Goal: Transaction & Acquisition: Purchase product/service

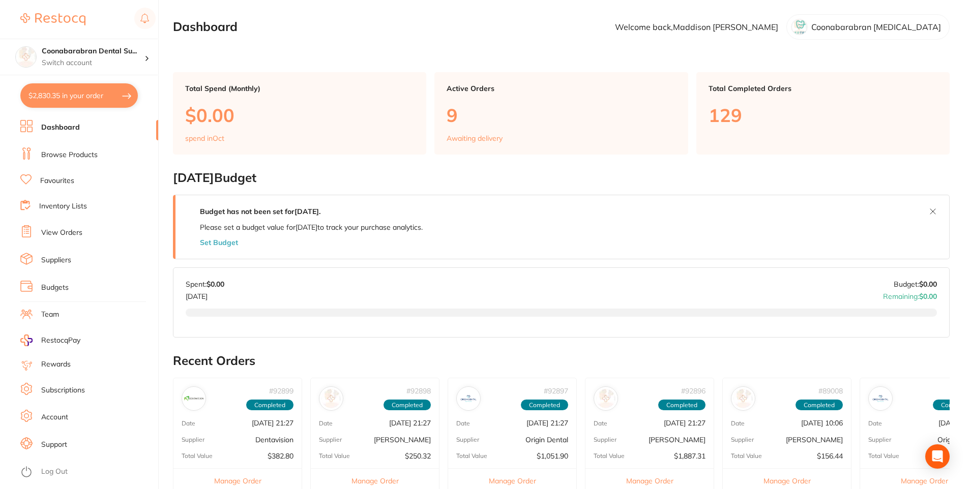
click at [81, 92] on button "$2,830.35 in your order" at bounding box center [79, 95] width 118 height 24
checkbox input "true"
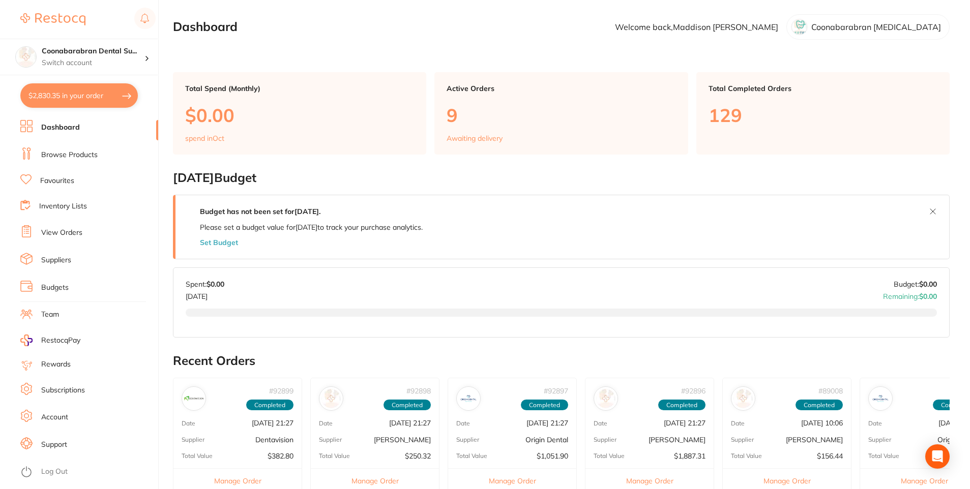
checkbox input "true"
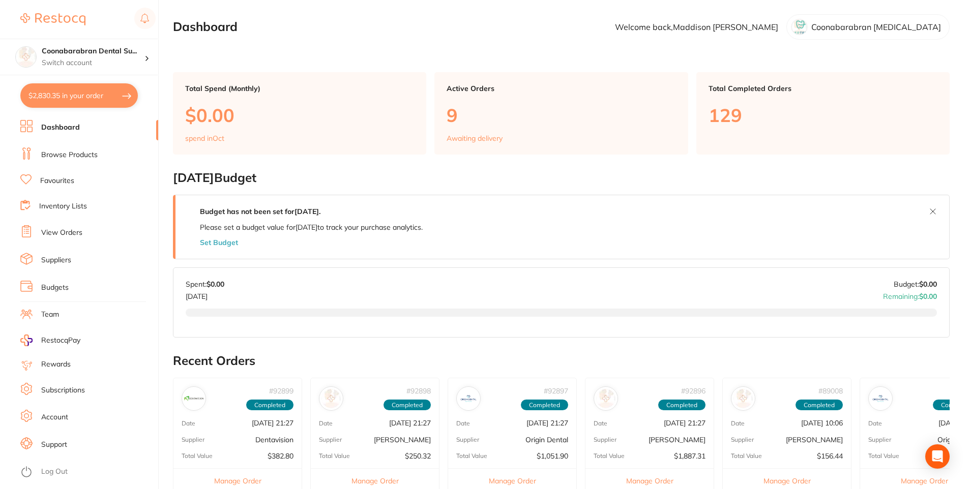
checkbox input "true"
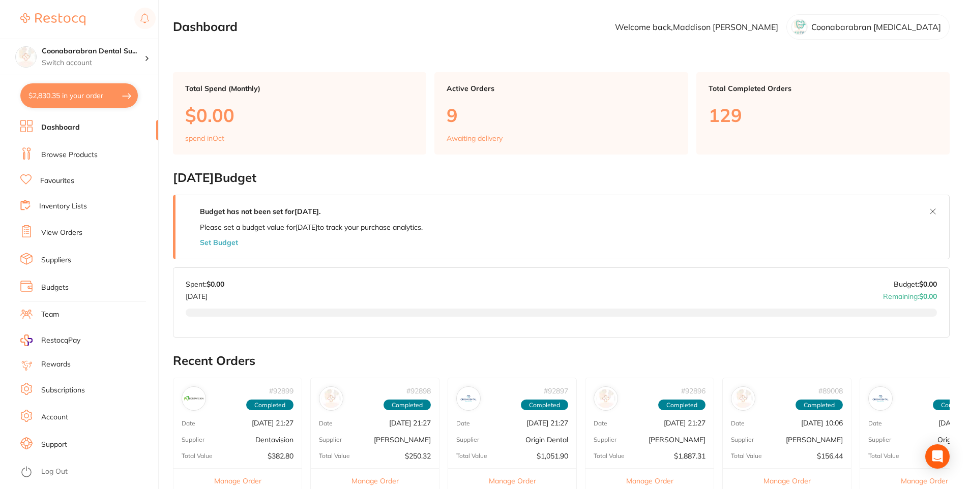
checkbox input "true"
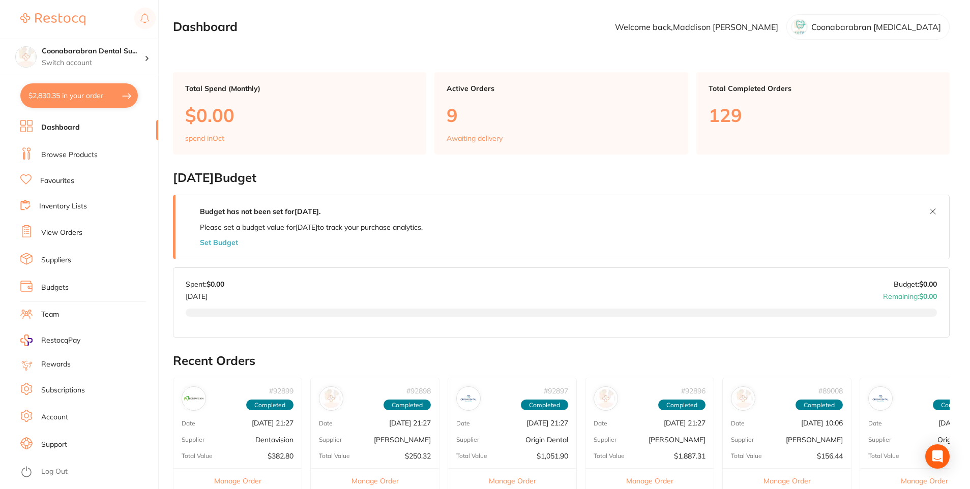
checkbox input "true"
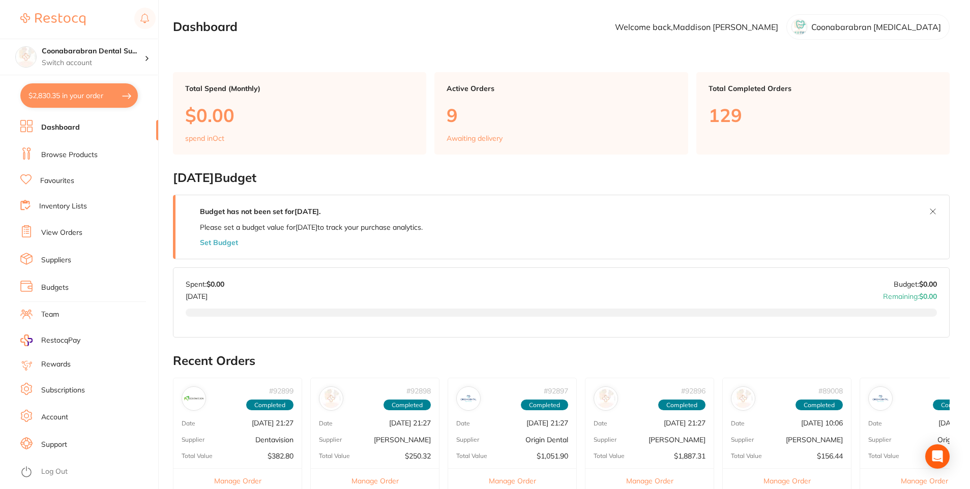
checkbox input "true"
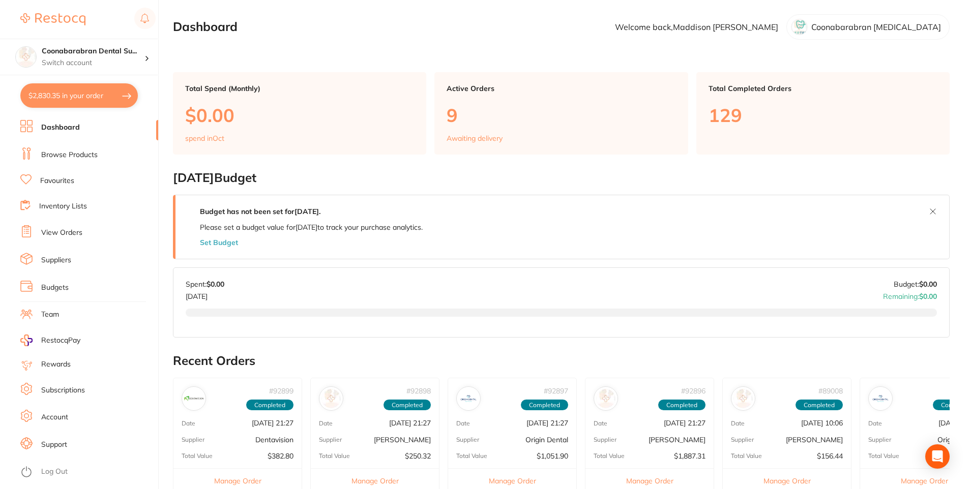
checkbox input "true"
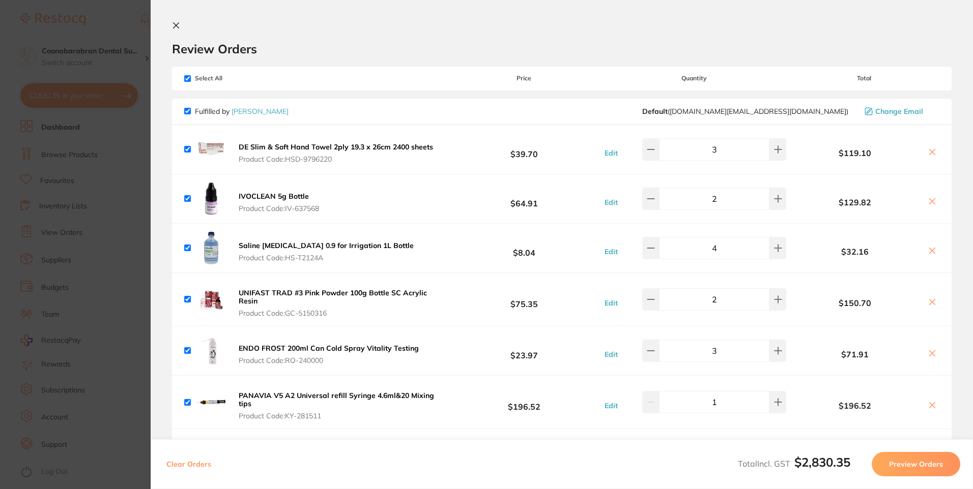
click at [179, 23] on icon at bounding box center [176, 25] width 8 height 8
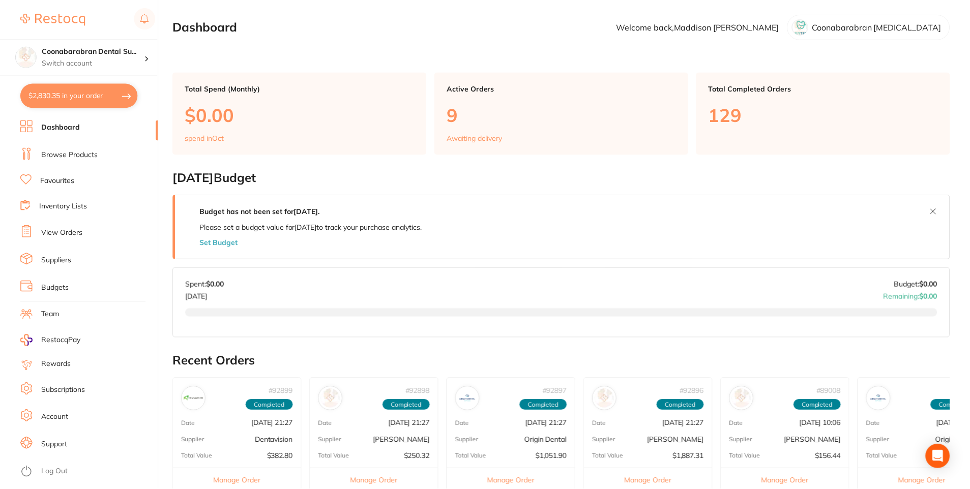
scroll to position [254, 0]
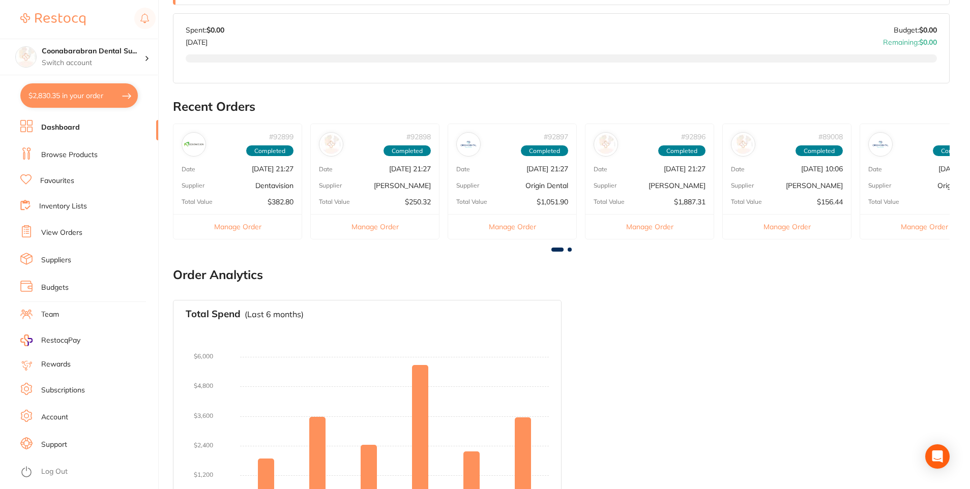
click at [74, 156] on link "Browse Products" at bounding box center [69, 155] width 56 height 10
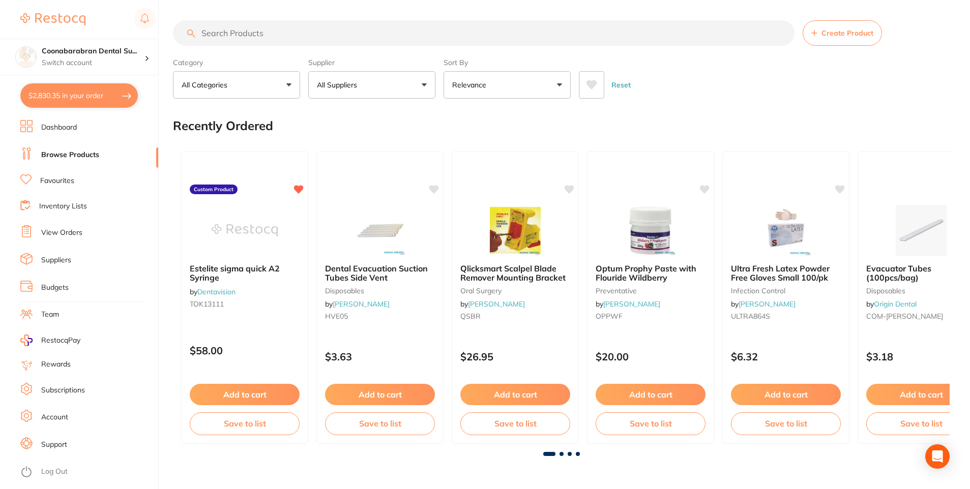
click at [240, 32] on input "search" at bounding box center [484, 32] width 622 height 25
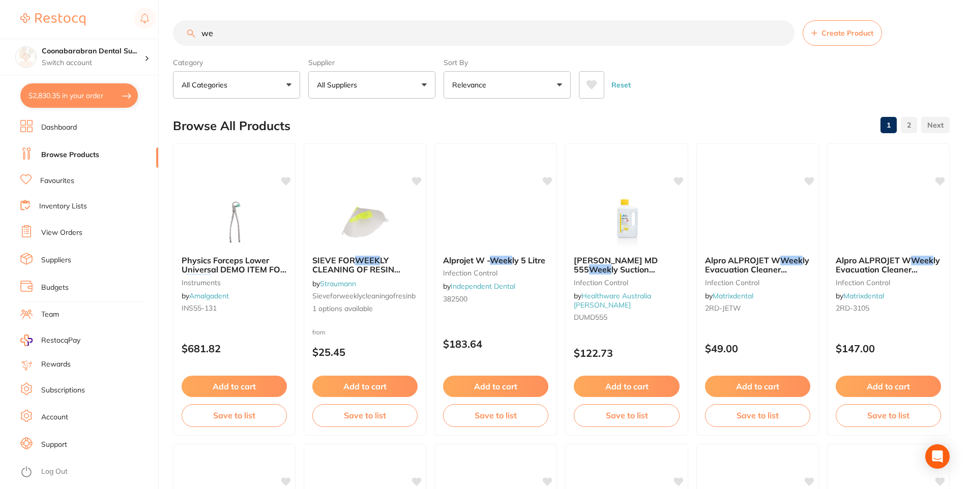
type input "w"
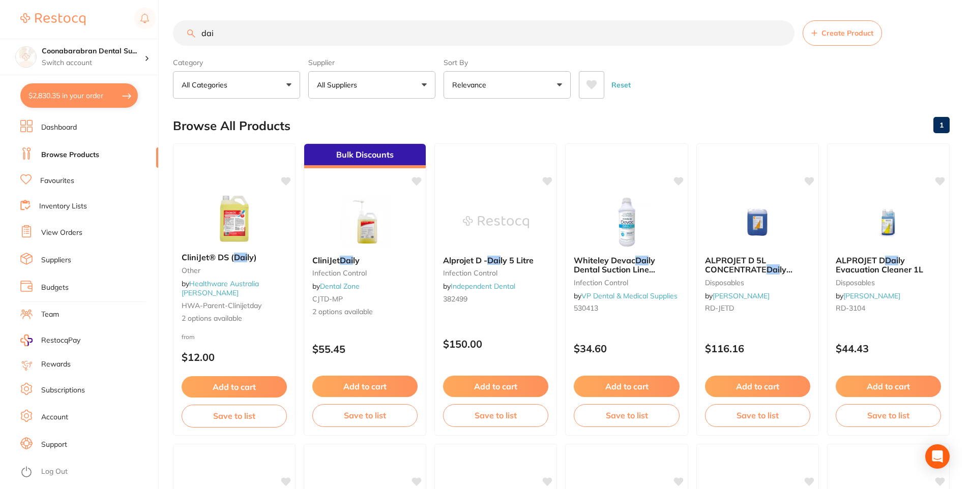
drag, startPoint x: 227, startPoint y: 35, endPoint x: 201, endPoint y: 32, distance: 26.1
click at [201, 32] on input "dai" at bounding box center [484, 32] width 622 height 25
type input "alprojet weekly"
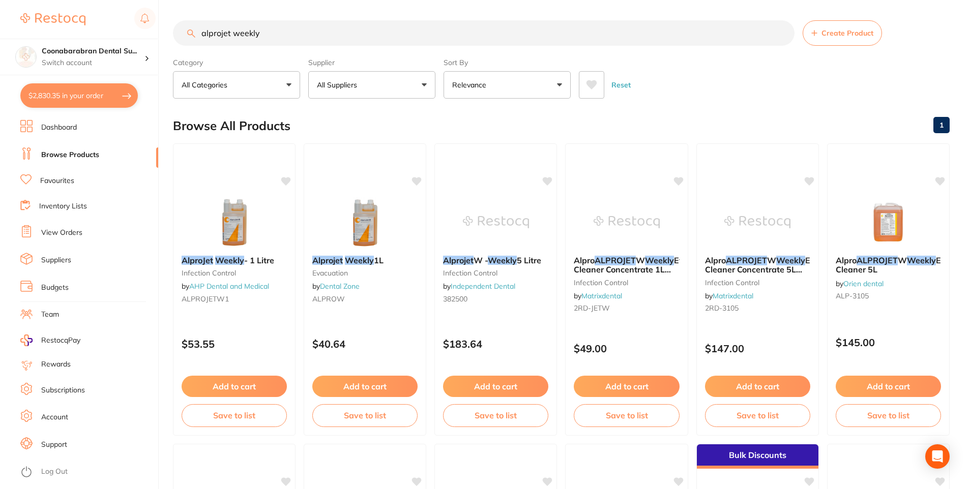
click at [391, 82] on button "All Suppliers" at bounding box center [371, 84] width 127 height 27
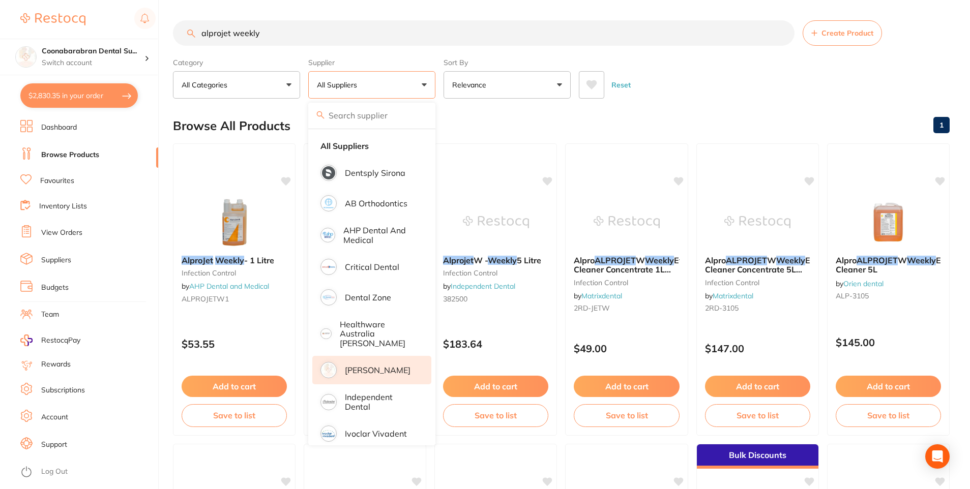
click at [358, 366] on p "[PERSON_NAME]" at bounding box center [378, 370] width 66 height 9
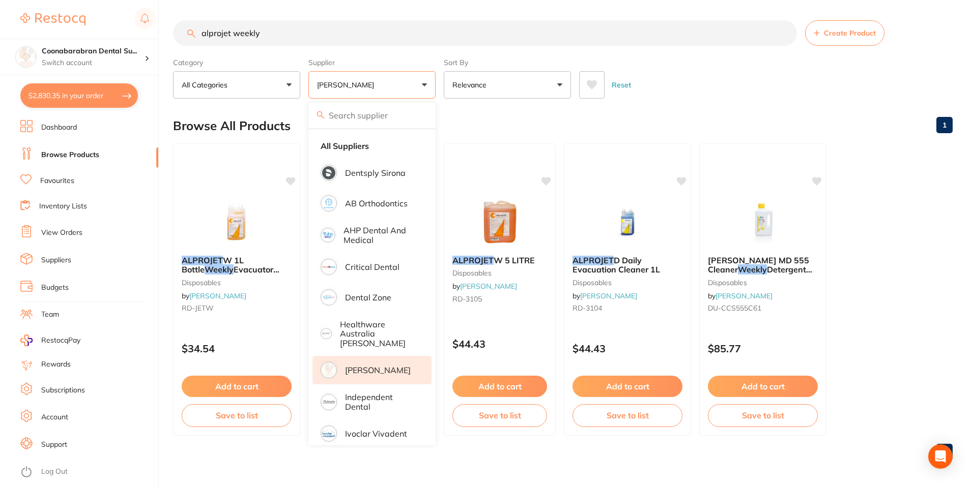
click at [420, 88] on button "[PERSON_NAME]" at bounding box center [371, 84] width 127 height 27
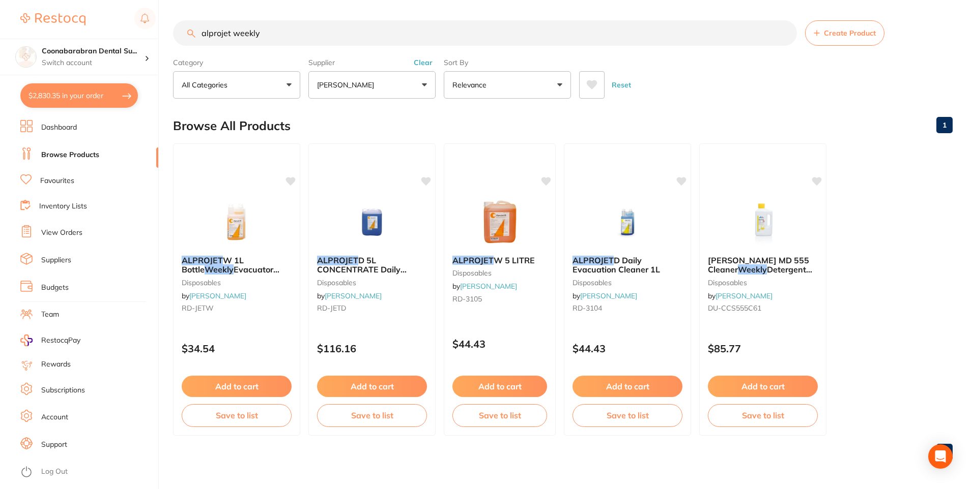
click at [420, 88] on button "[PERSON_NAME]" at bounding box center [371, 84] width 127 height 27
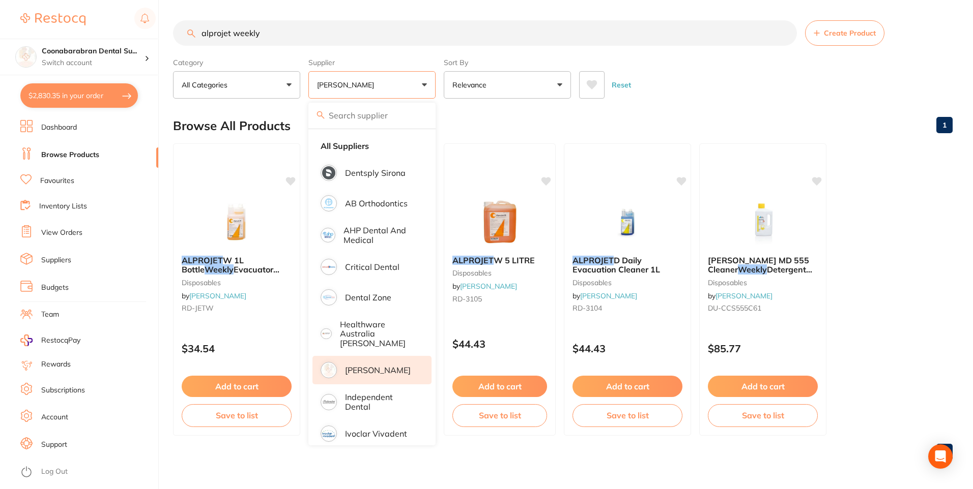
click at [424, 87] on button "[PERSON_NAME]" at bounding box center [371, 84] width 127 height 27
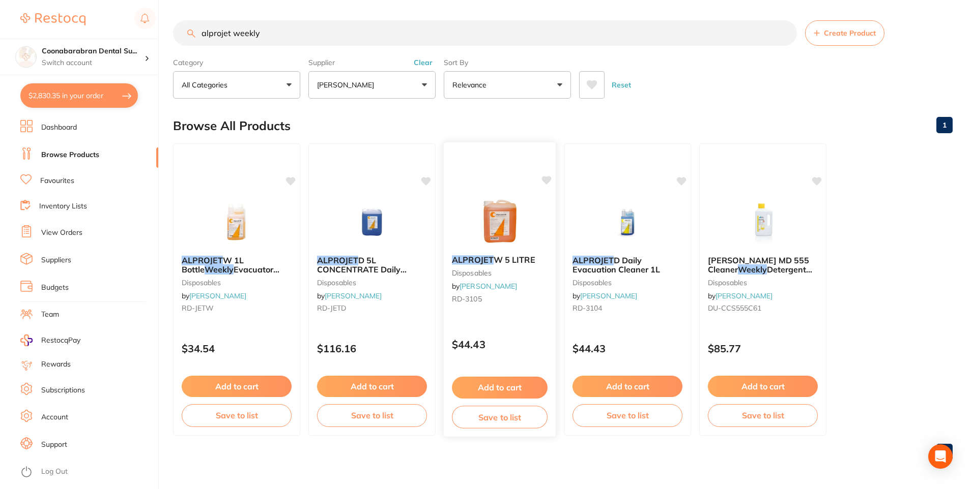
click at [513, 397] on button "Add to cart" at bounding box center [500, 388] width 96 height 22
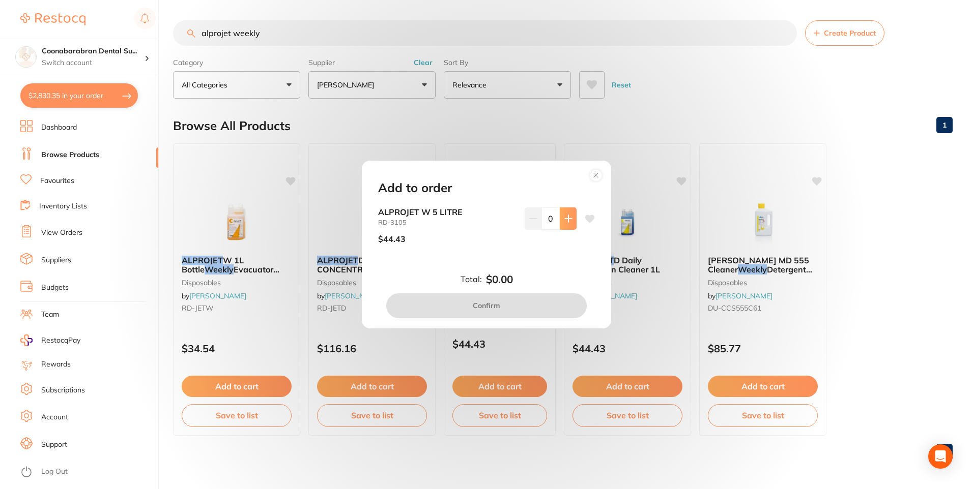
click at [564, 214] on button at bounding box center [568, 219] width 17 height 22
type input "1"
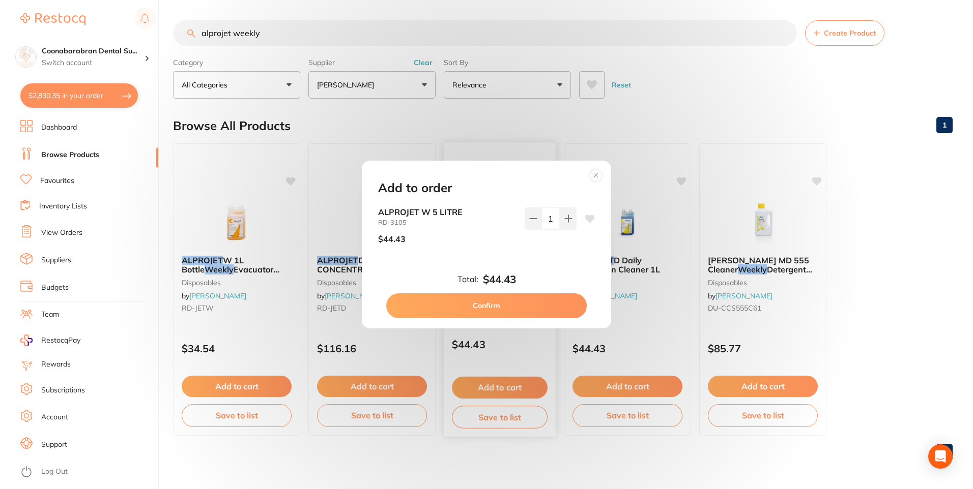
click at [524, 305] on button "Confirm" at bounding box center [486, 306] width 200 height 24
checkbox input "false"
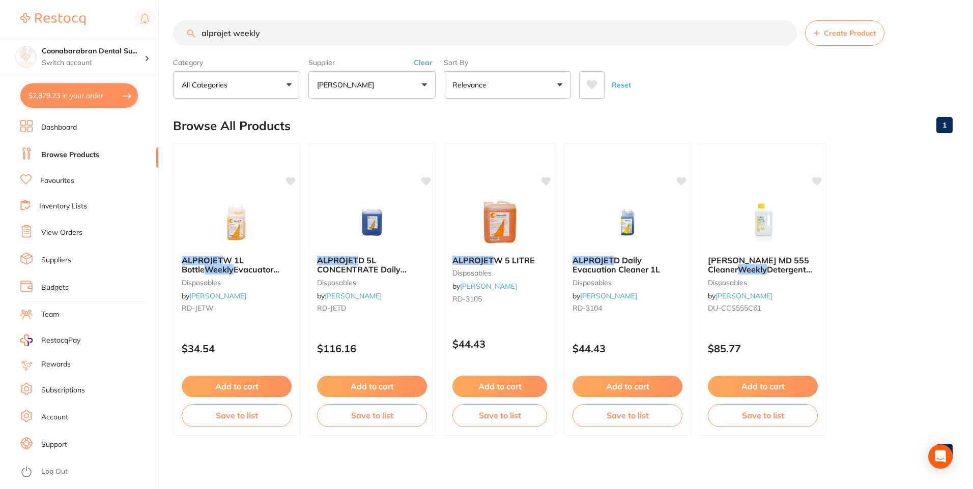
click at [90, 94] on button "$2,879.23 in your order" at bounding box center [79, 95] width 118 height 24
checkbox input "true"
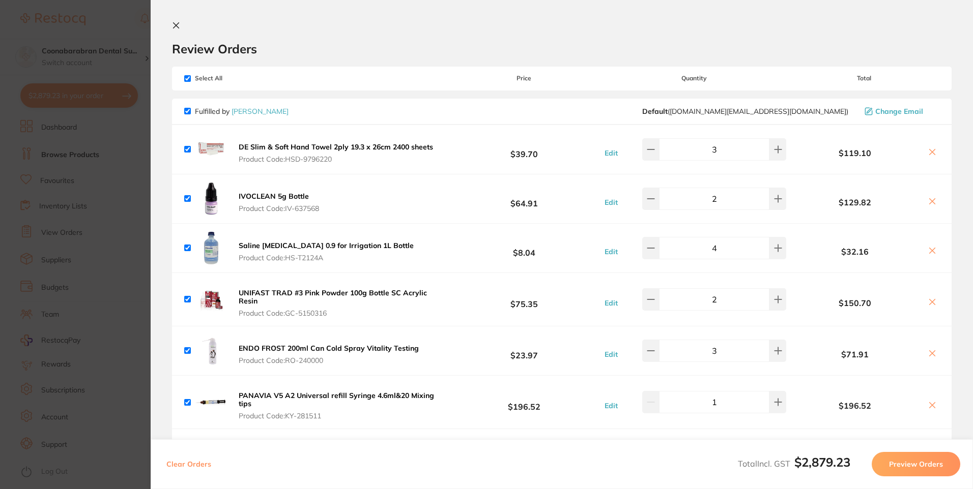
click at [179, 26] on icon at bounding box center [176, 25] width 8 height 8
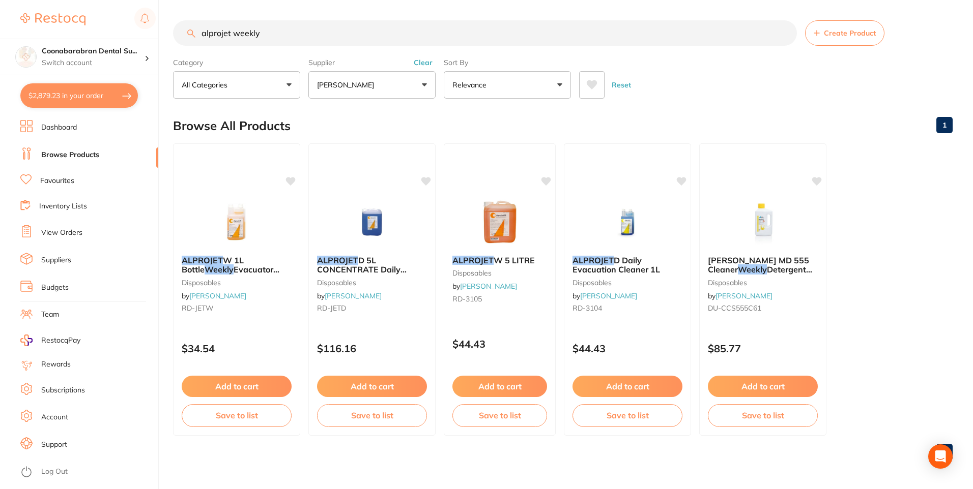
click at [428, 63] on button "Clear" at bounding box center [423, 62] width 25 height 9
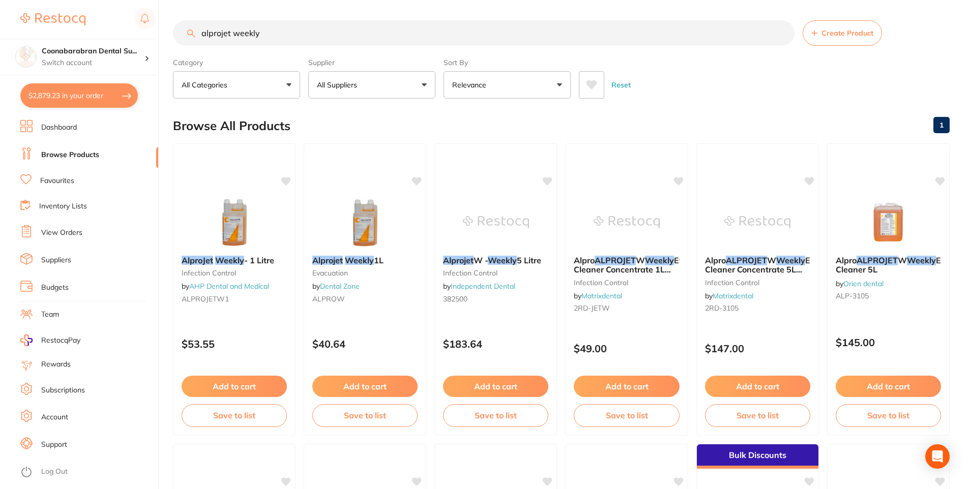
drag, startPoint x: 267, startPoint y: 34, endPoint x: 202, endPoint y: 33, distance: 65.1
click at [202, 33] on input "alprojet weekly" at bounding box center [484, 32] width 622 height 25
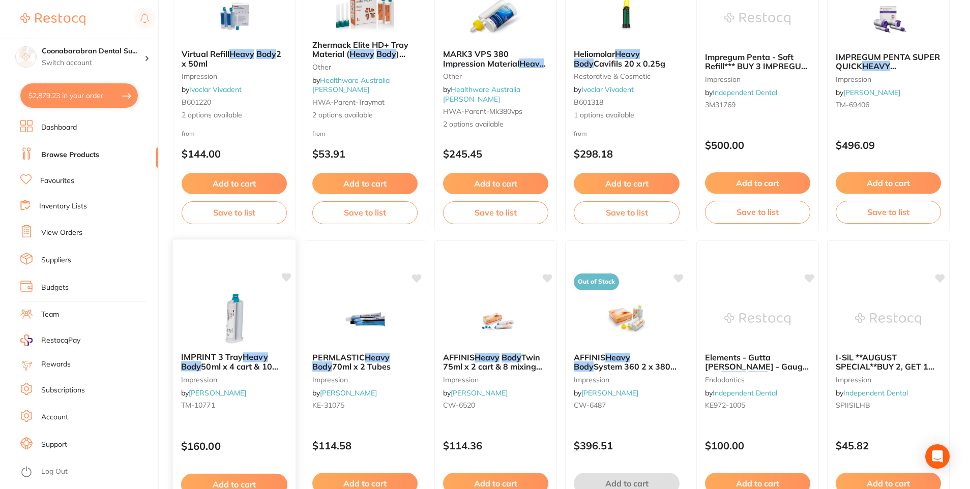
scroll to position [254, 0]
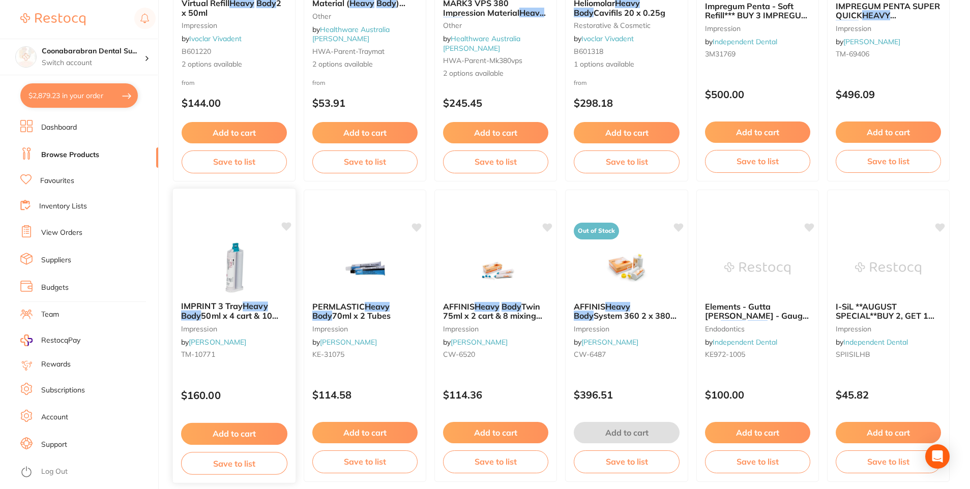
click at [229, 310] on span "IMPRINT 3 Tray" at bounding box center [212, 306] width 62 height 10
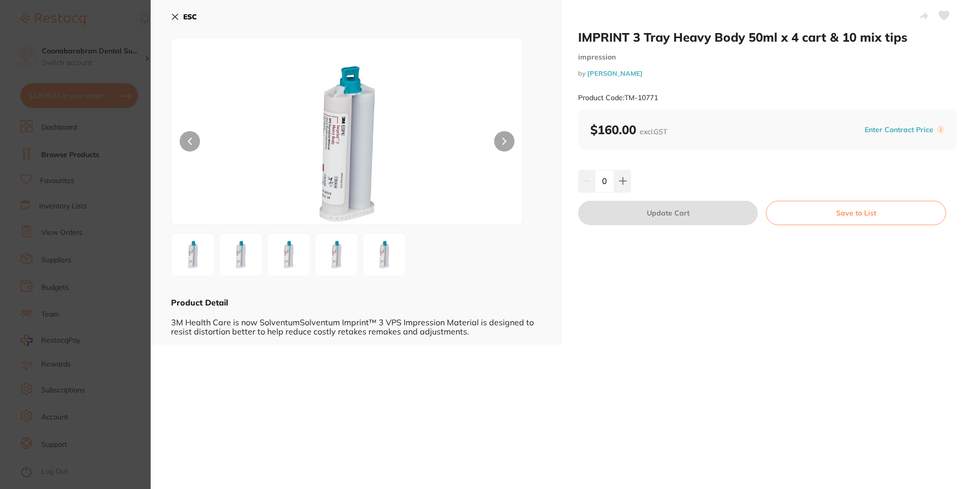
click at [174, 16] on icon at bounding box center [175, 17] width 6 height 6
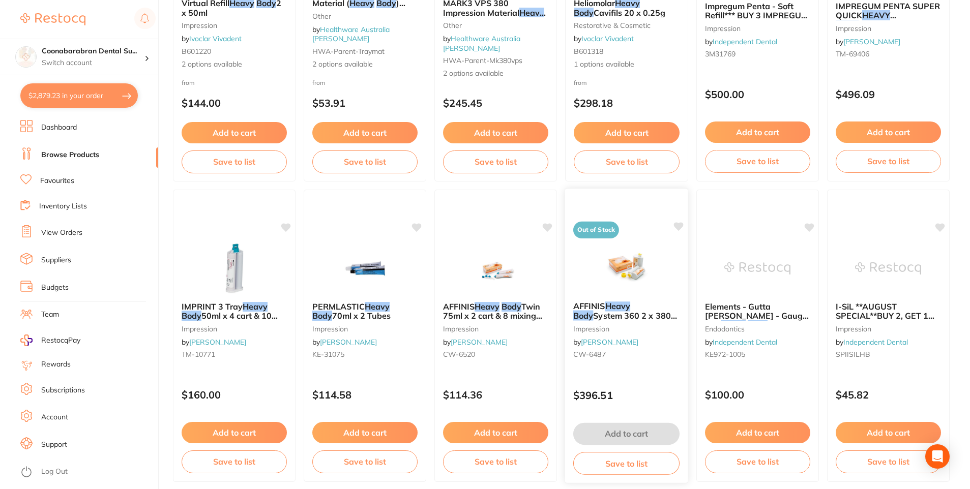
click at [623, 271] on img at bounding box center [626, 267] width 67 height 51
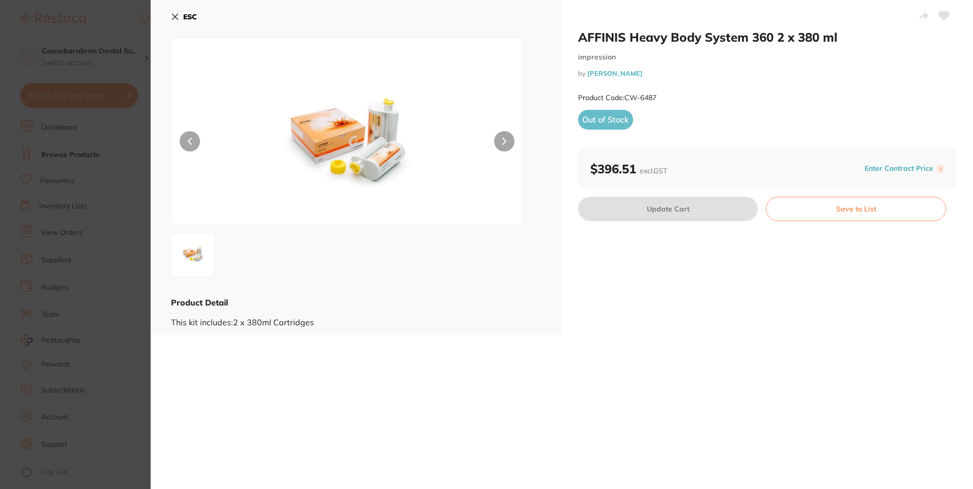
click at [175, 15] on icon at bounding box center [175, 17] width 8 height 8
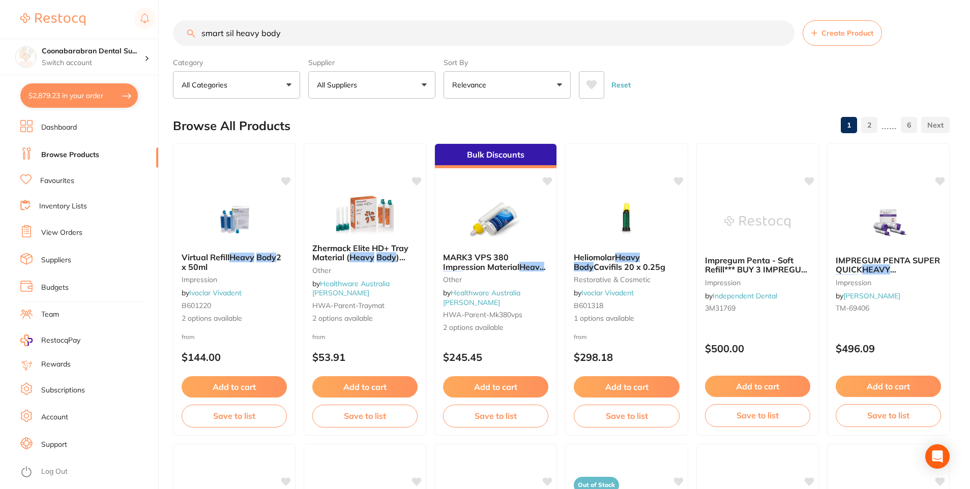
drag, startPoint x: 234, startPoint y: 32, endPoint x: 201, endPoint y: 34, distance: 33.2
click at [201, 34] on input "smart sil heavy body" at bounding box center [484, 32] width 622 height 25
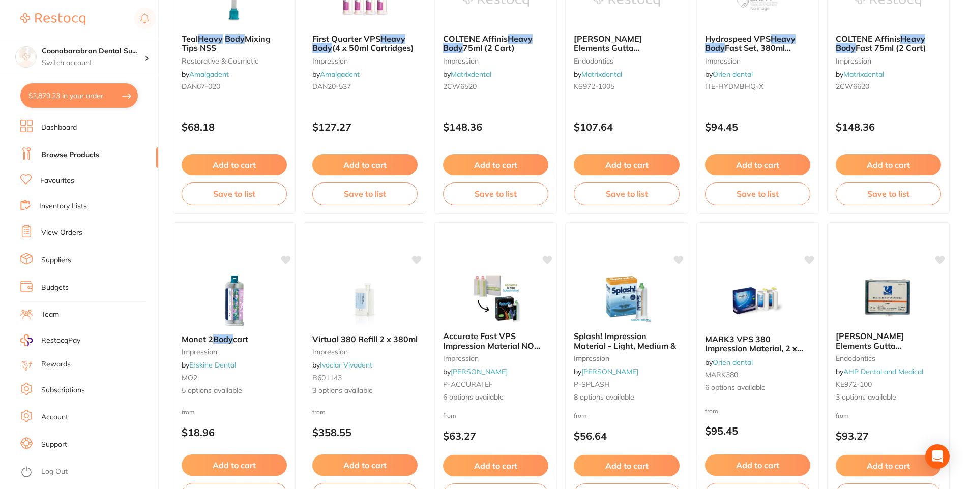
scroll to position [1526, 0]
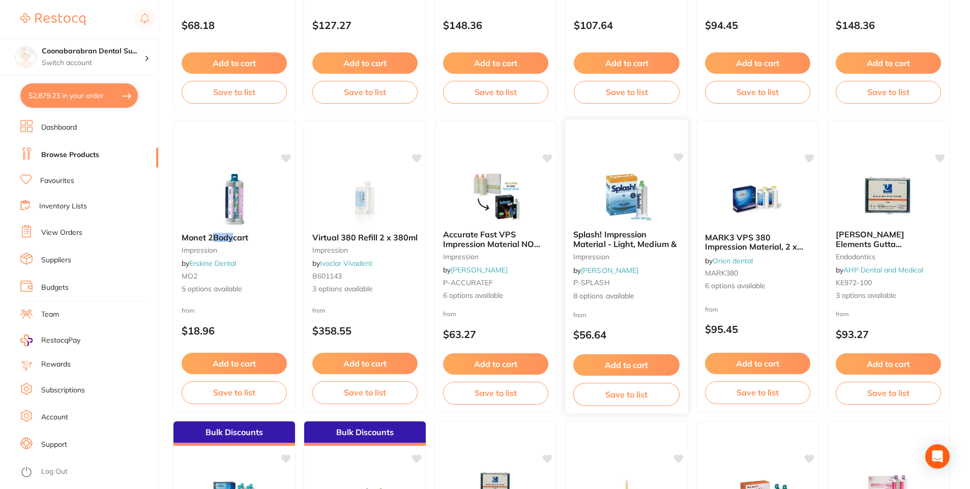
click at [636, 200] on img at bounding box center [626, 195] width 67 height 51
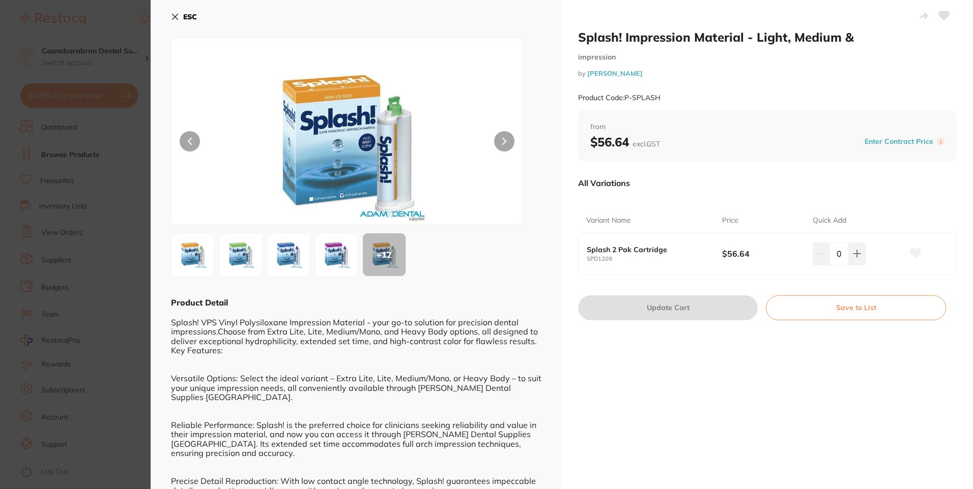
click at [346, 254] on img at bounding box center [336, 255] width 37 height 37
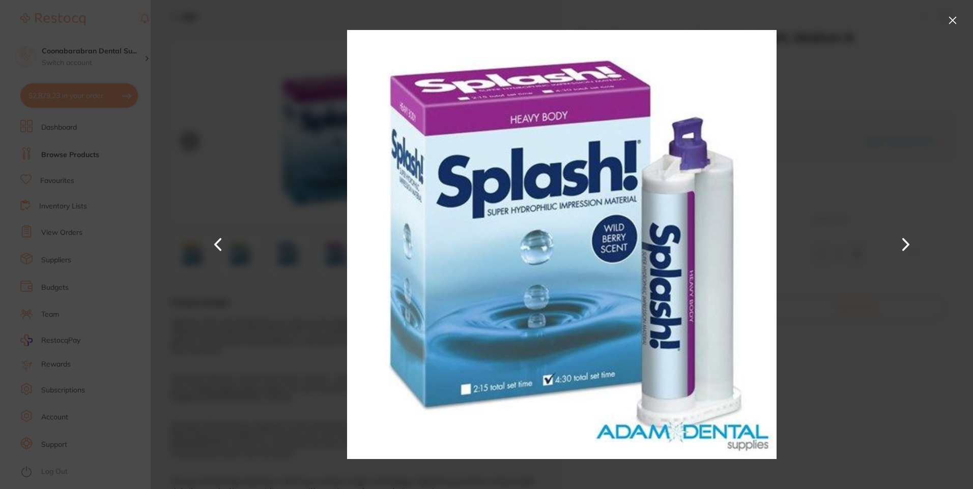
click at [953, 22] on button at bounding box center [952, 20] width 16 height 16
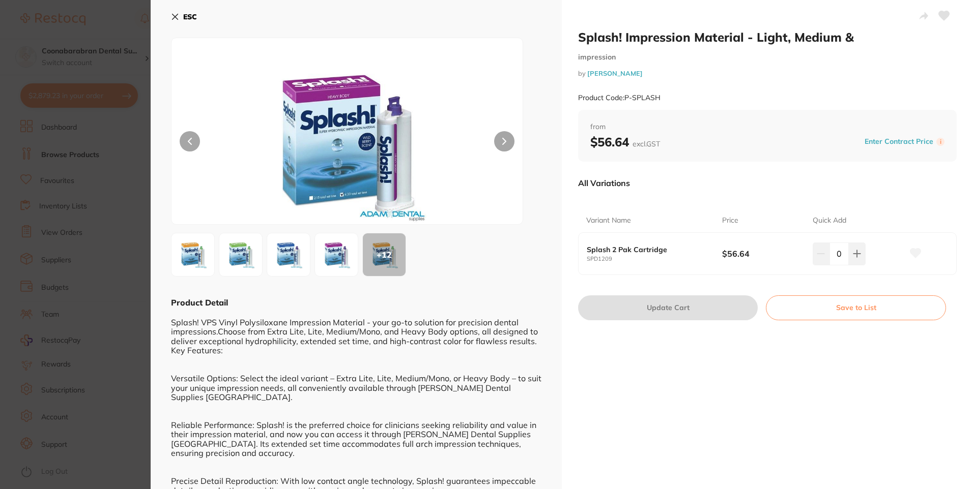
click at [172, 14] on icon at bounding box center [175, 17] width 6 height 6
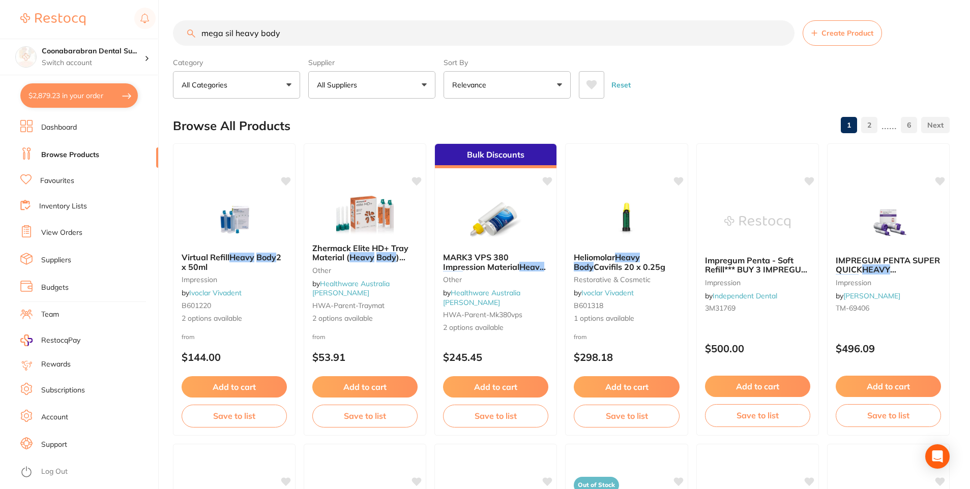
click at [590, 82] on icon at bounding box center [592, 84] width 11 height 9
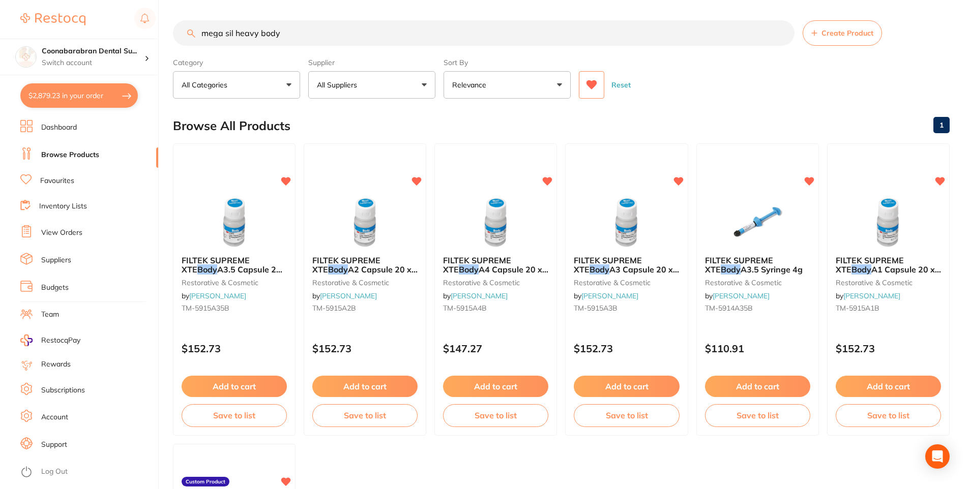
click at [594, 85] on icon at bounding box center [592, 84] width 11 height 9
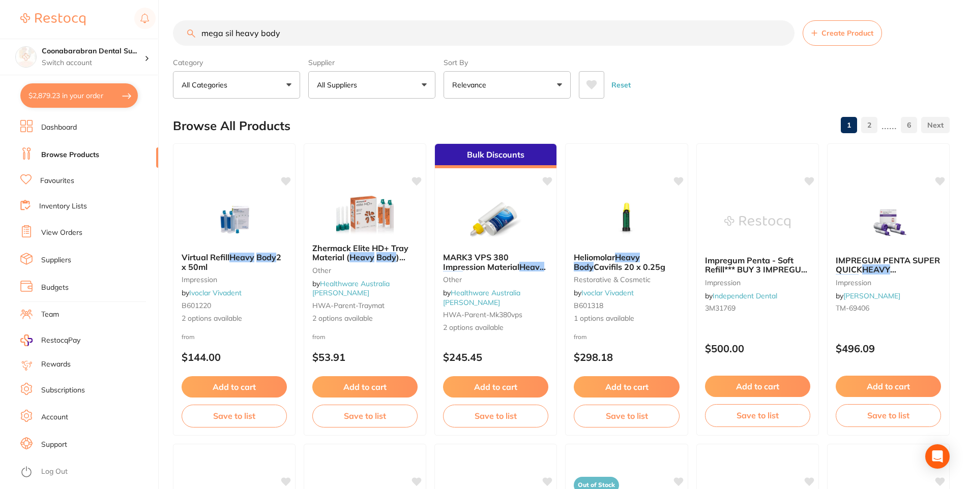
click at [424, 84] on button "All Suppliers" at bounding box center [371, 84] width 127 height 27
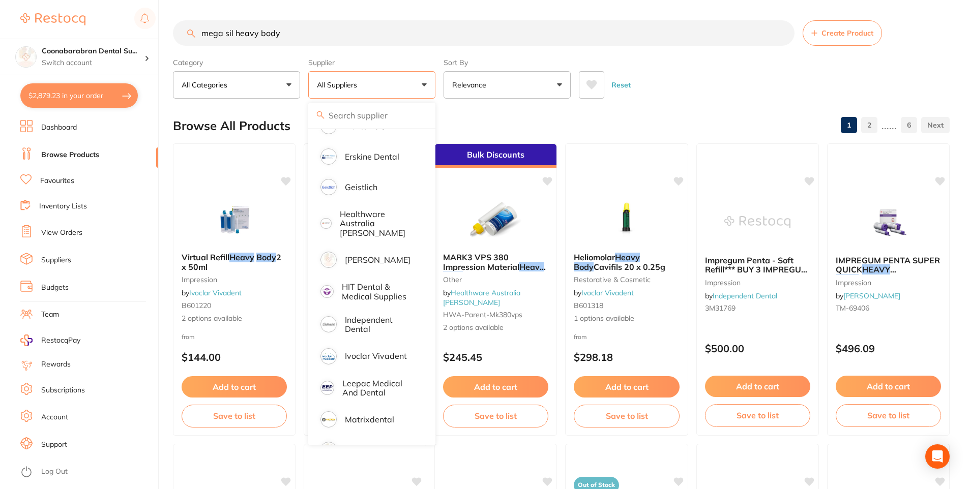
scroll to position [305, 0]
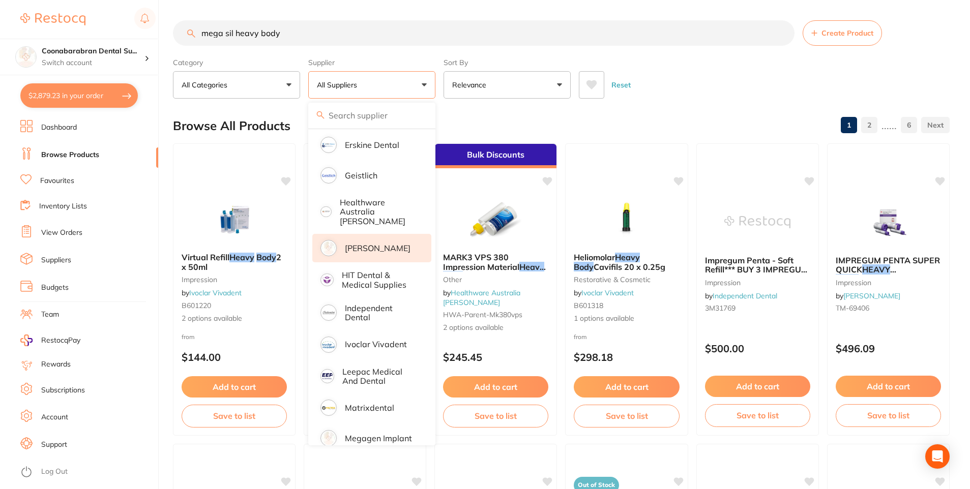
click at [367, 244] on p "[PERSON_NAME]" at bounding box center [378, 248] width 66 height 9
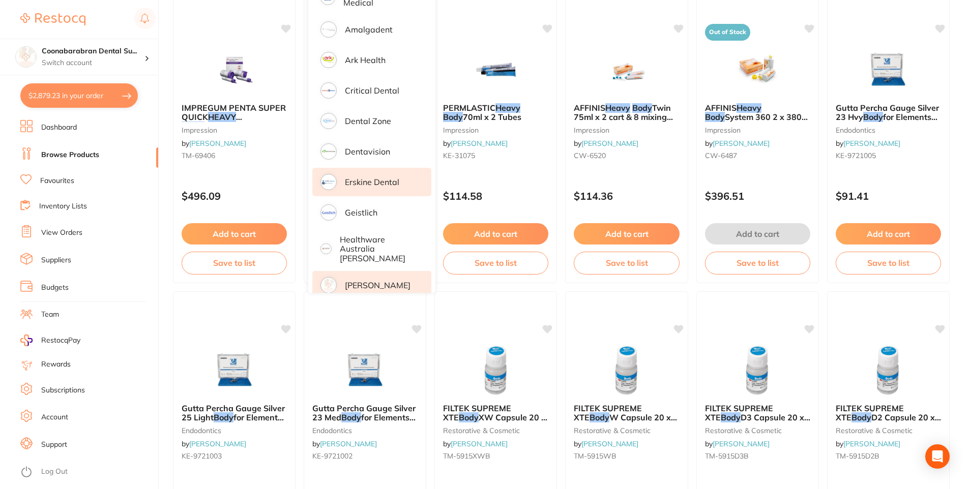
scroll to position [0, 0]
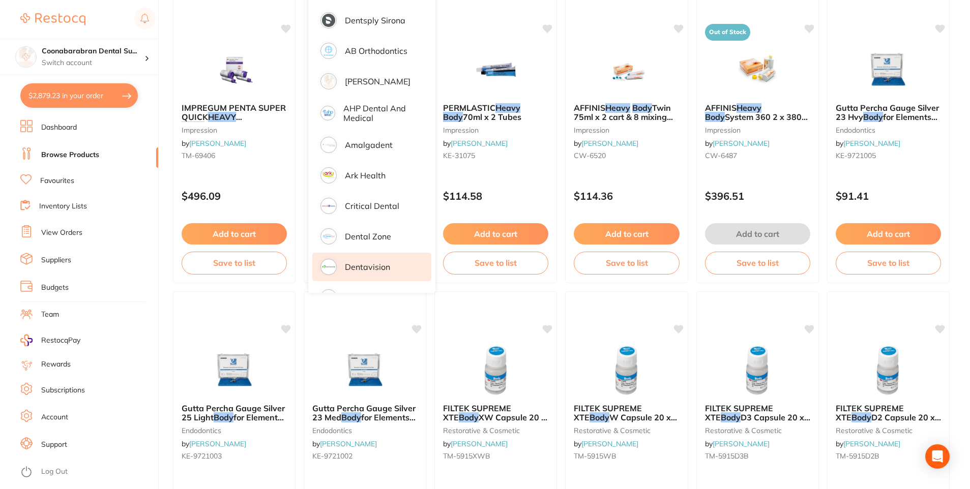
click at [361, 269] on p "Dentavision" at bounding box center [367, 267] width 45 height 9
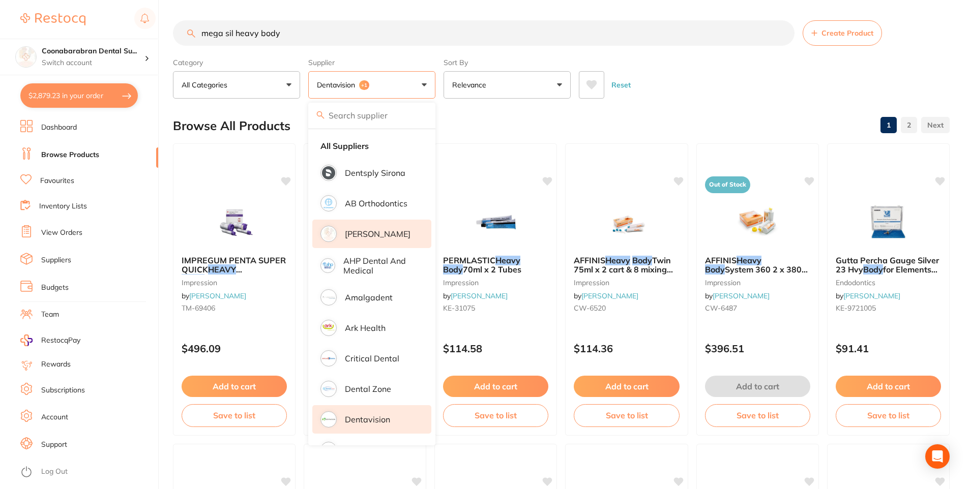
click at [371, 238] on p "[PERSON_NAME]" at bounding box center [378, 233] width 66 height 9
click at [693, 71] on div "Reset" at bounding box center [760, 81] width 363 height 36
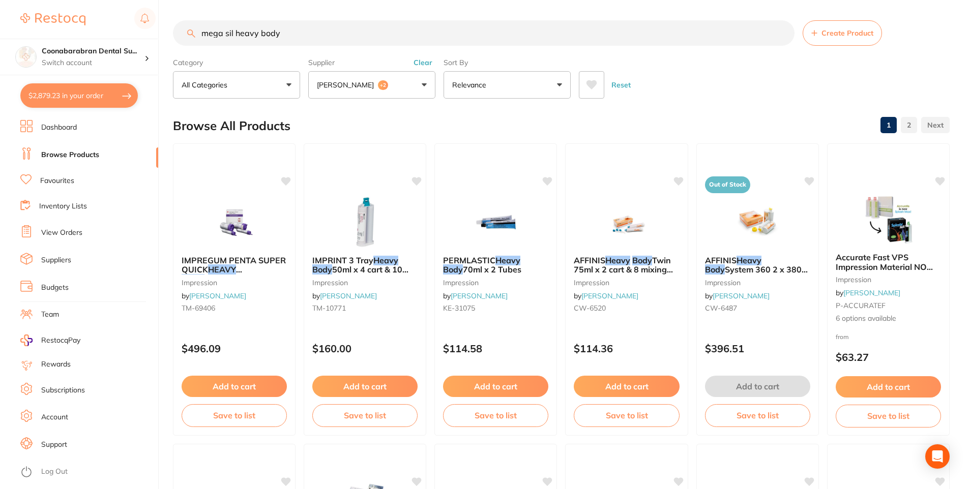
drag, startPoint x: 285, startPoint y: 33, endPoint x: 199, endPoint y: 36, distance: 85.5
click at [199, 36] on input "mega sil heavy body" at bounding box center [484, 32] width 622 height 25
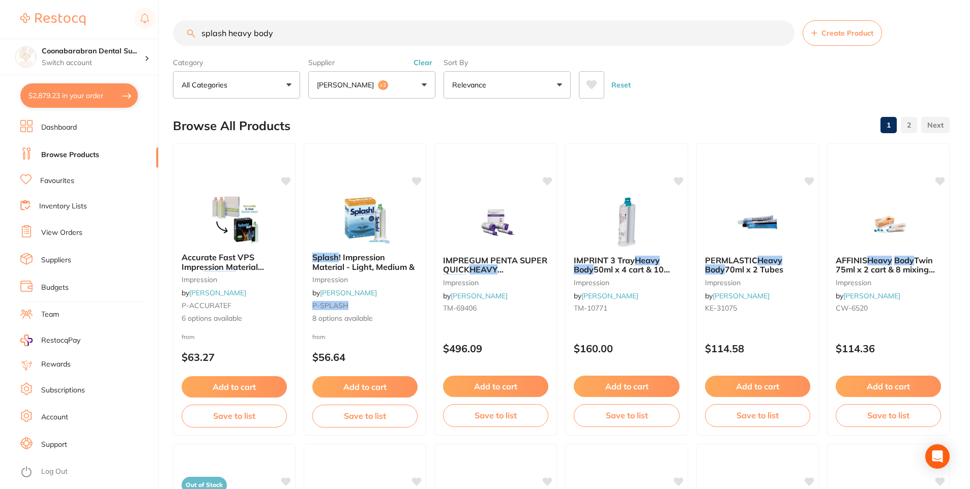
click at [428, 62] on button "Clear" at bounding box center [423, 62] width 25 height 9
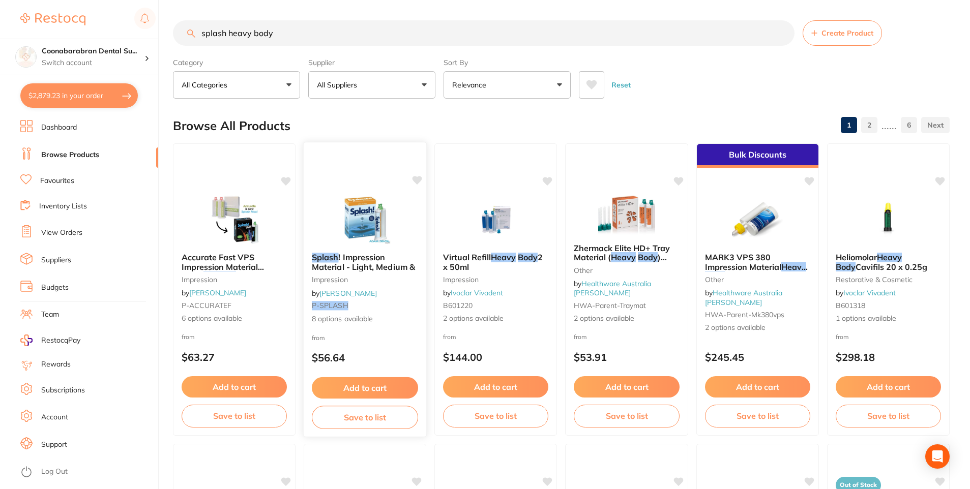
click at [368, 221] on img at bounding box center [365, 218] width 67 height 51
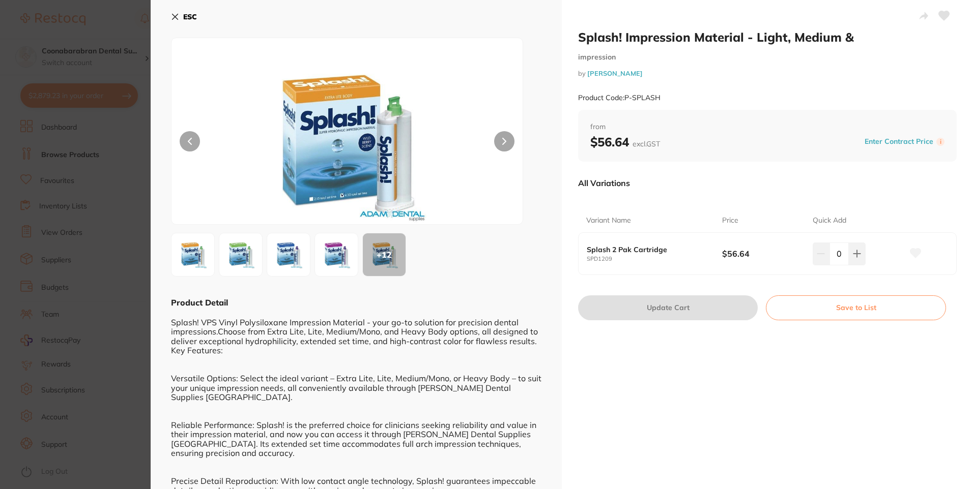
click at [339, 250] on img at bounding box center [336, 255] width 37 height 37
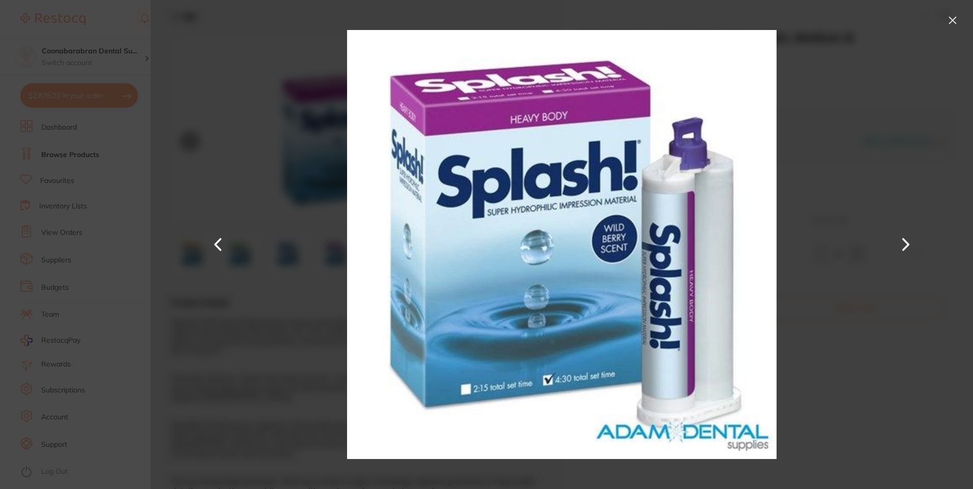
click at [951, 19] on button at bounding box center [952, 20] width 16 height 16
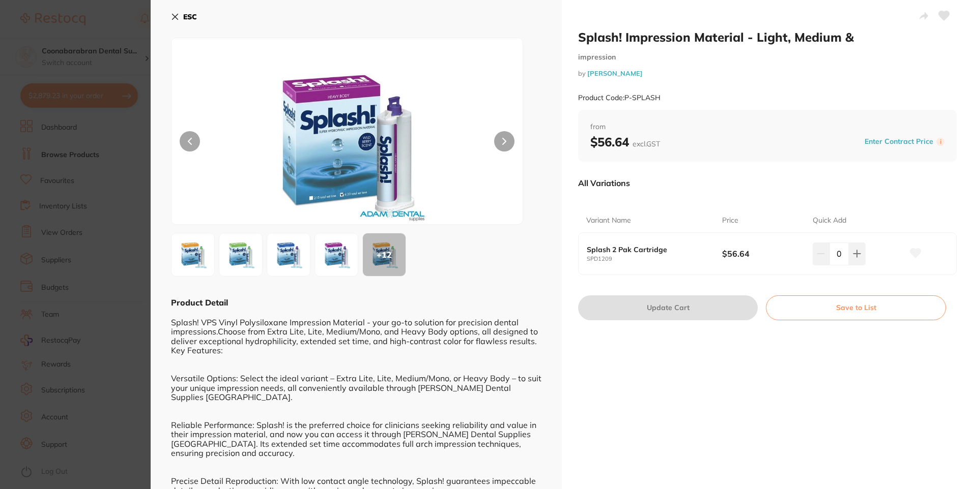
click at [172, 18] on icon at bounding box center [175, 17] width 8 height 8
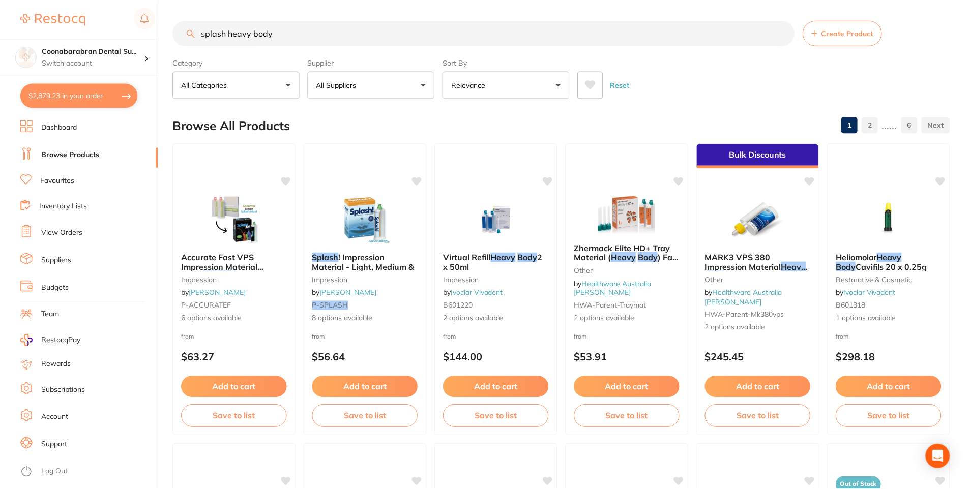
scroll to position [2, 0]
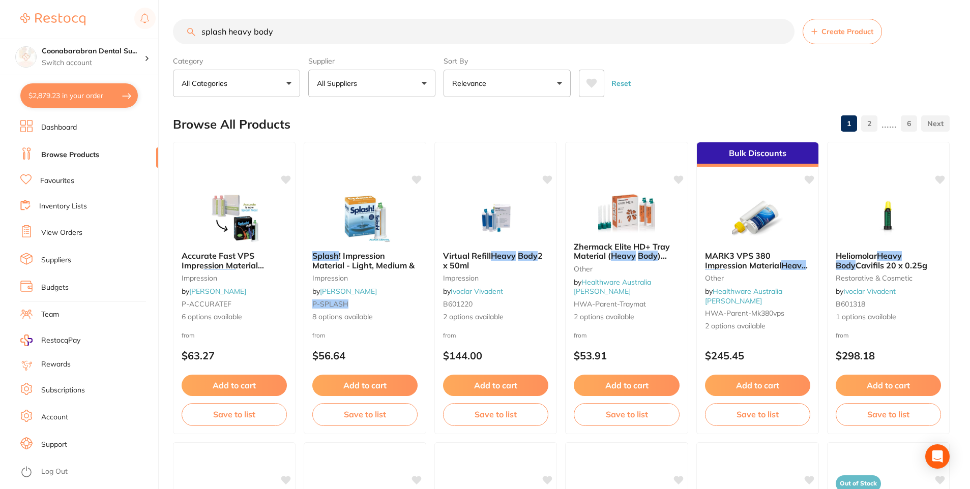
drag, startPoint x: 279, startPoint y: 32, endPoint x: 200, endPoint y: 35, distance: 78.9
click at [200, 35] on input "splash heavy body" at bounding box center [484, 31] width 622 height 25
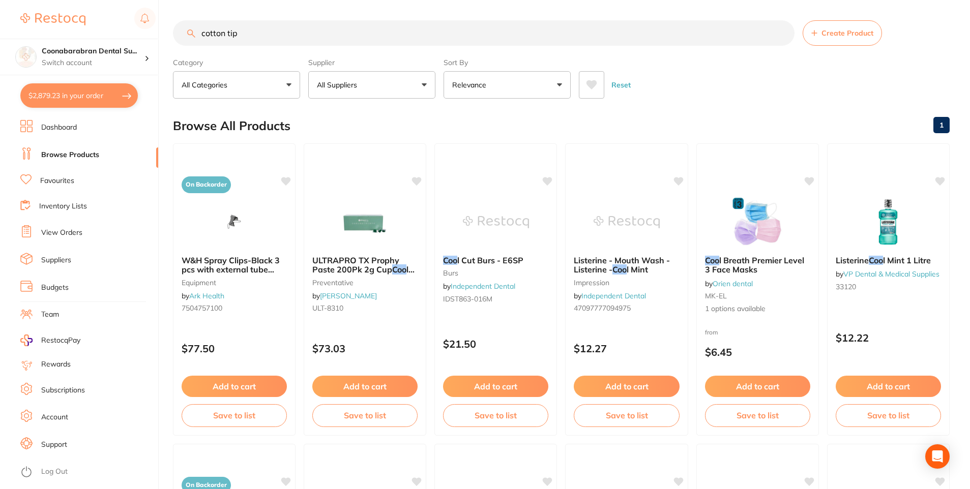
type input "cotton tips"
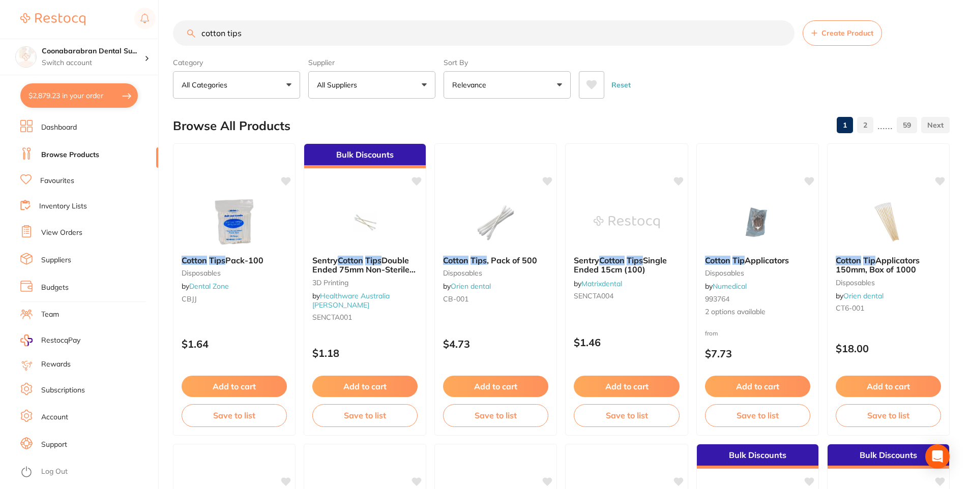
drag, startPoint x: 255, startPoint y: 32, endPoint x: 200, endPoint y: 38, distance: 55.3
click at [200, 38] on input "cotton tips" at bounding box center [484, 32] width 622 height 25
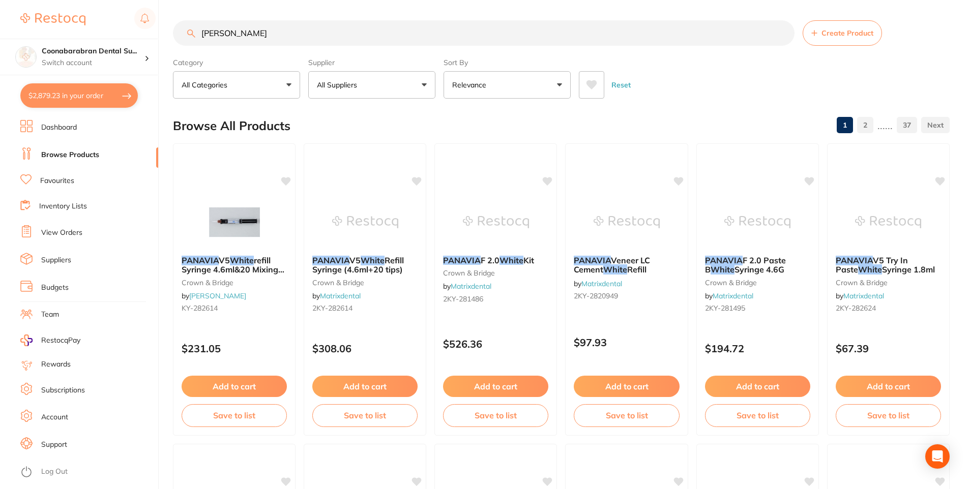
click at [260, 38] on input "[PERSON_NAME]" at bounding box center [484, 32] width 622 height 25
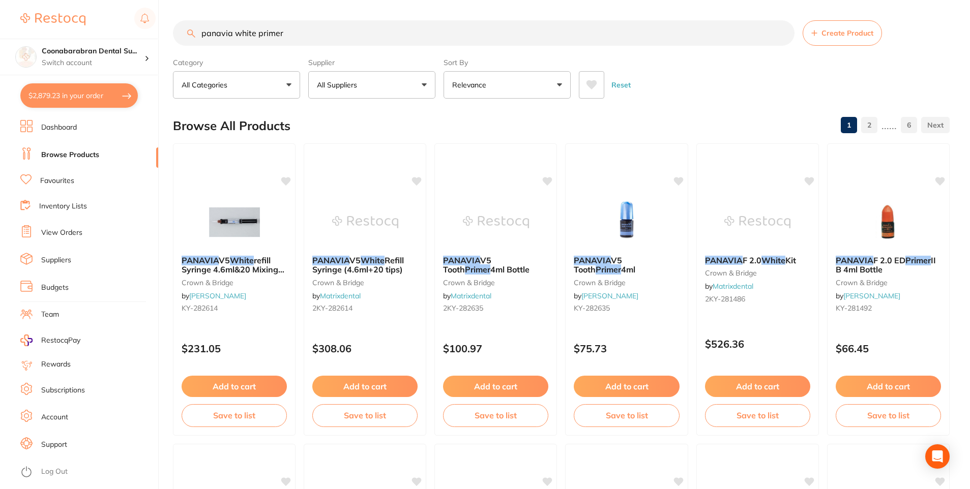
click at [589, 82] on icon at bounding box center [592, 84] width 11 height 9
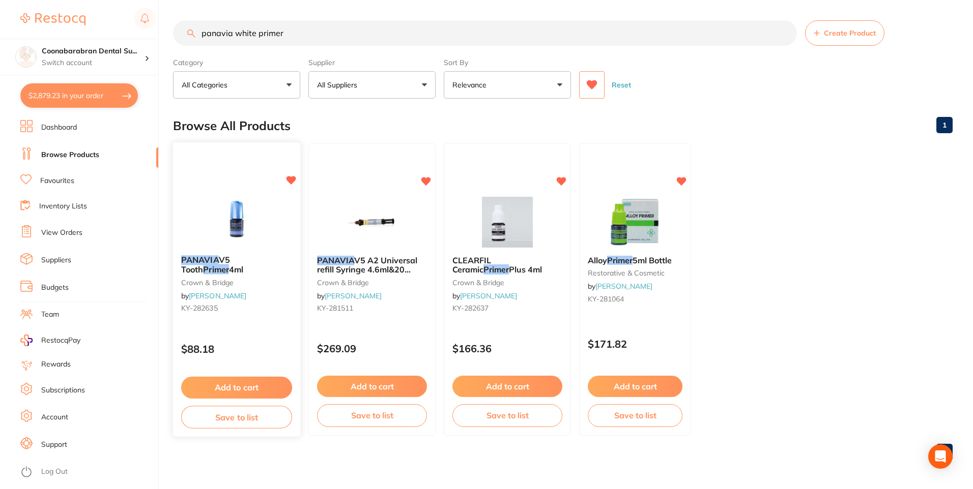
click at [252, 221] on img at bounding box center [236, 221] width 67 height 51
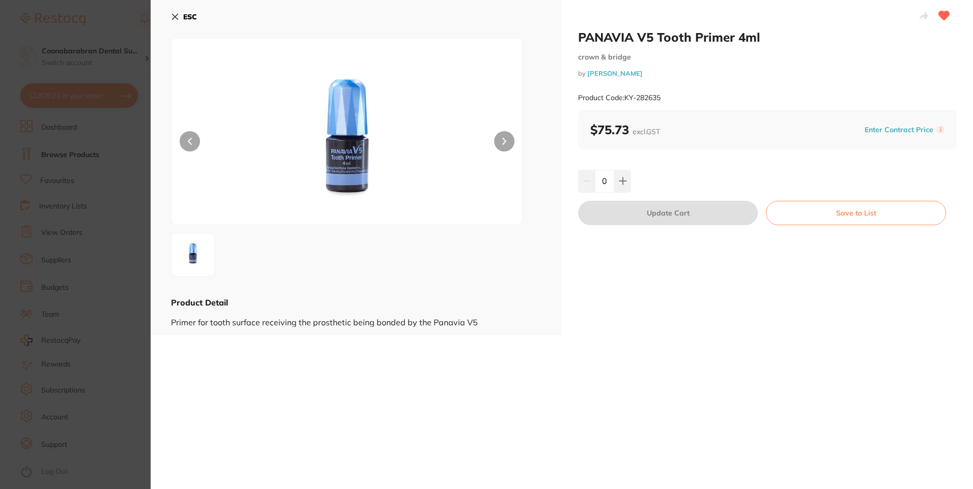
click at [176, 15] on icon at bounding box center [175, 17] width 6 height 6
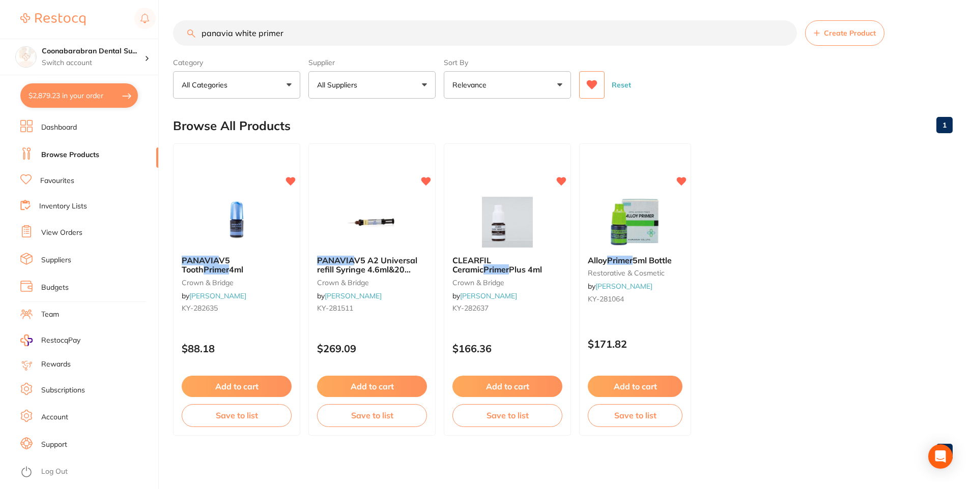
click at [591, 85] on icon at bounding box center [592, 84] width 11 height 9
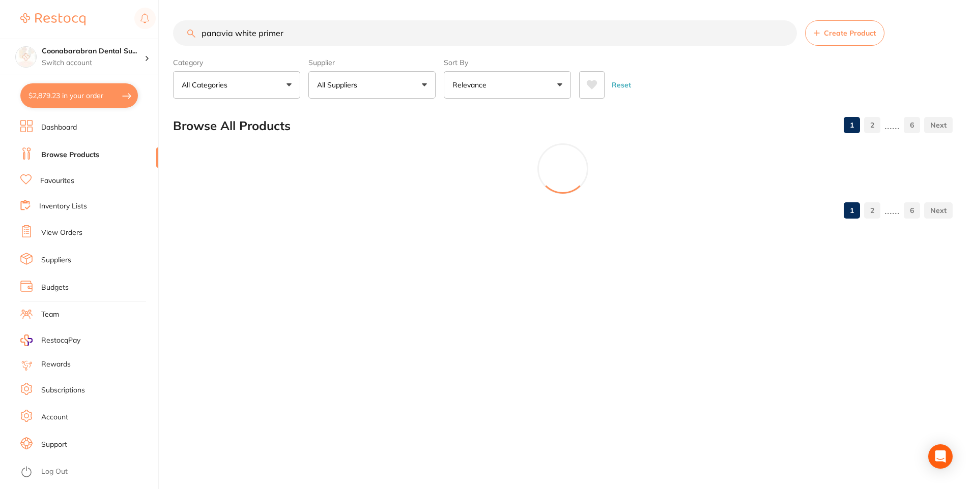
drag, startPoint x: 250, startPoint y: 34, endPoint x: 236, endPoint y: 35, distance: 14.8
click at [236, 35] on input "panavia white primer" at bounding box center [485, 32] width 624 height 25
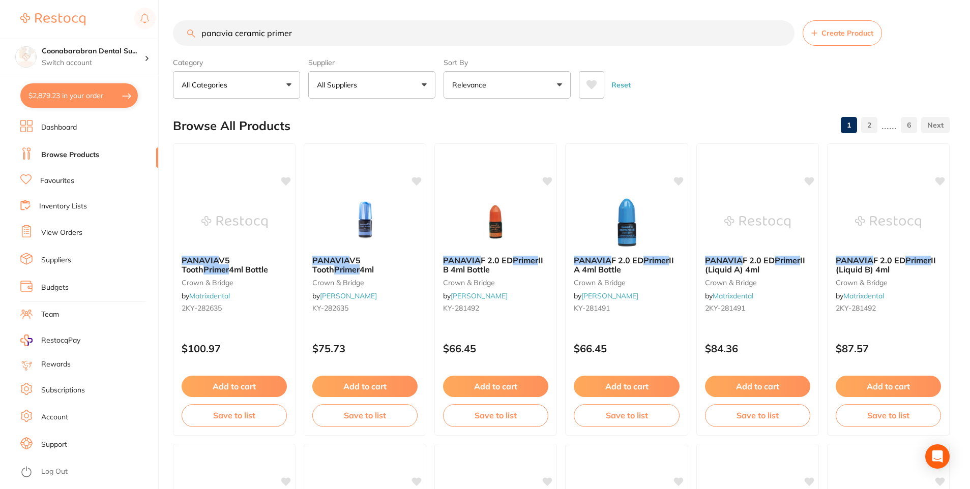
type input "panavia ceramic primer"
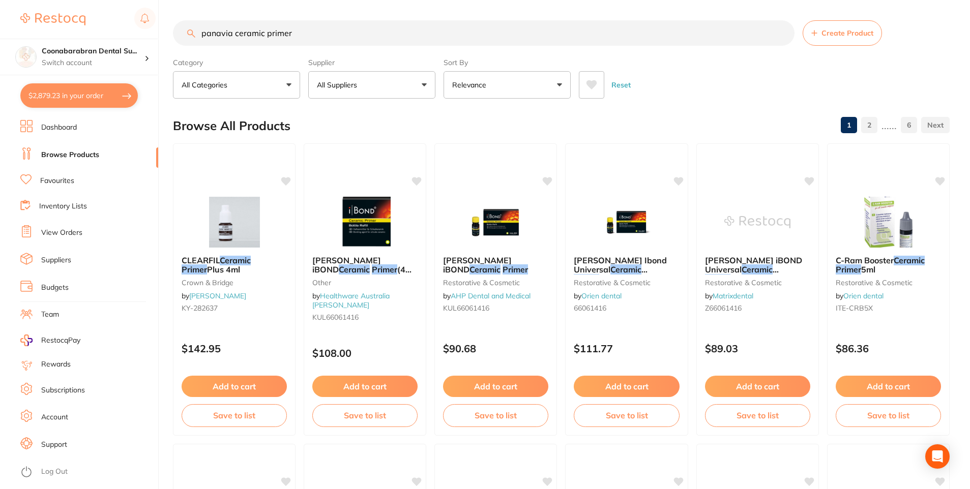
click at [589, 86] on icon at bounding box center [592, 84] width 11 height 9
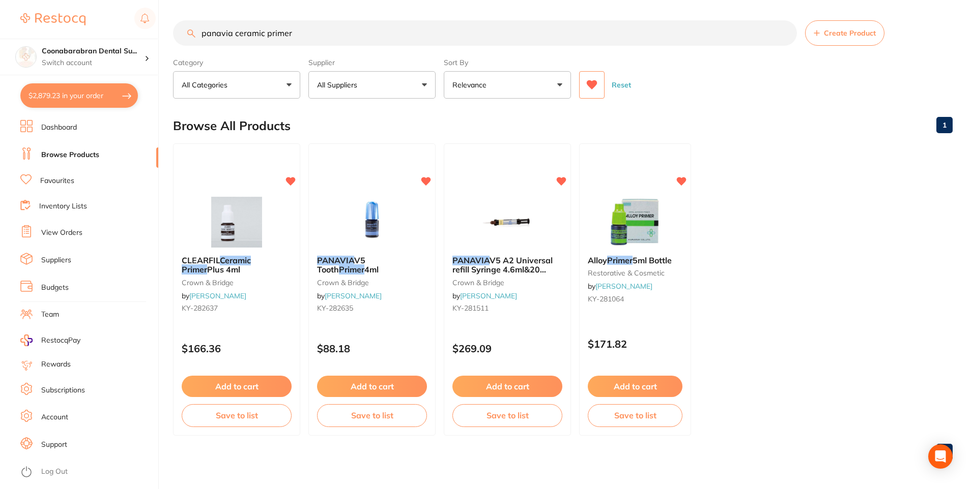
click at [589, 86] on icon at bounding box center [592, 84] width 11 height 9
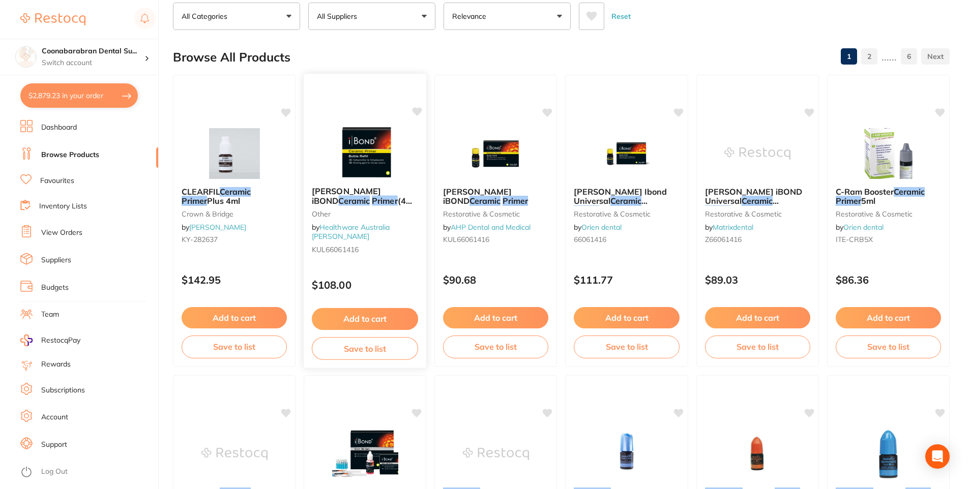
scroll to position [51, 0]
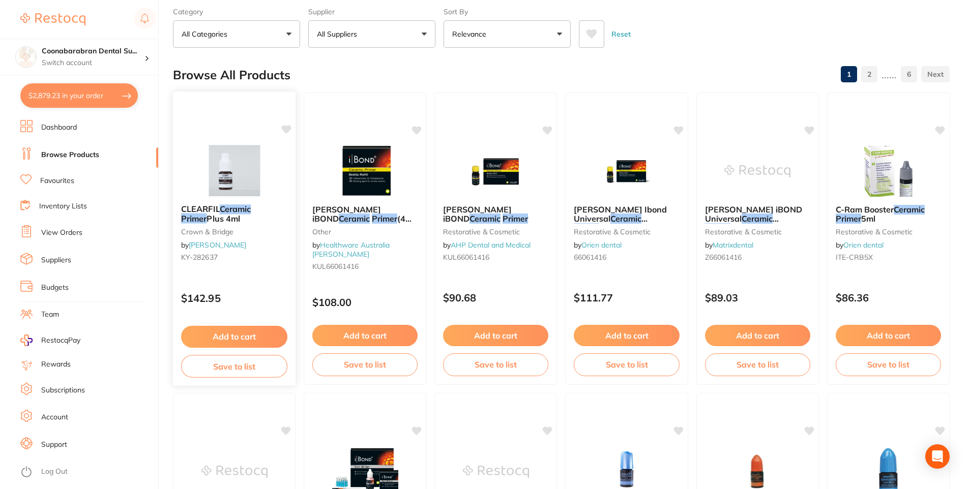
click at [208, 336] on button "Add to cart" at bounding box center [234, 337] width 106 height 22
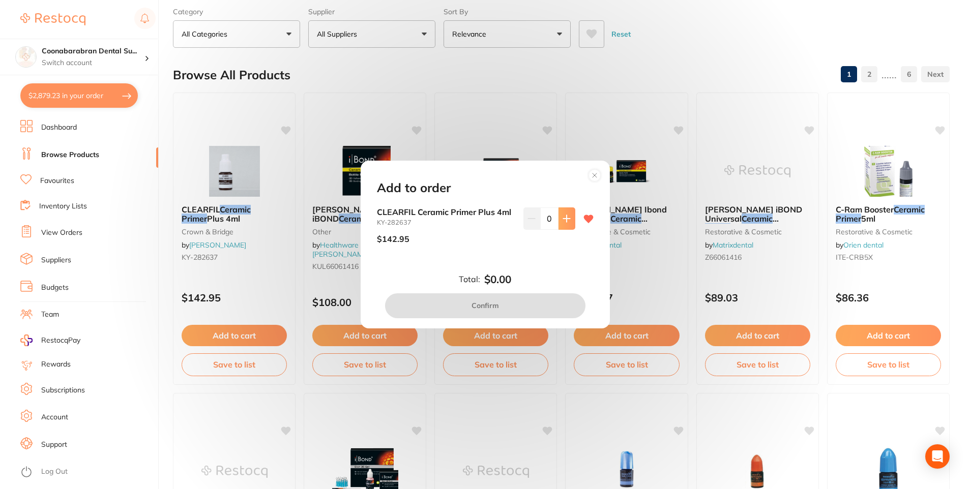
click at [572, 219] on button at bounding box center [567, 219] width 17 height 22
type input "1"
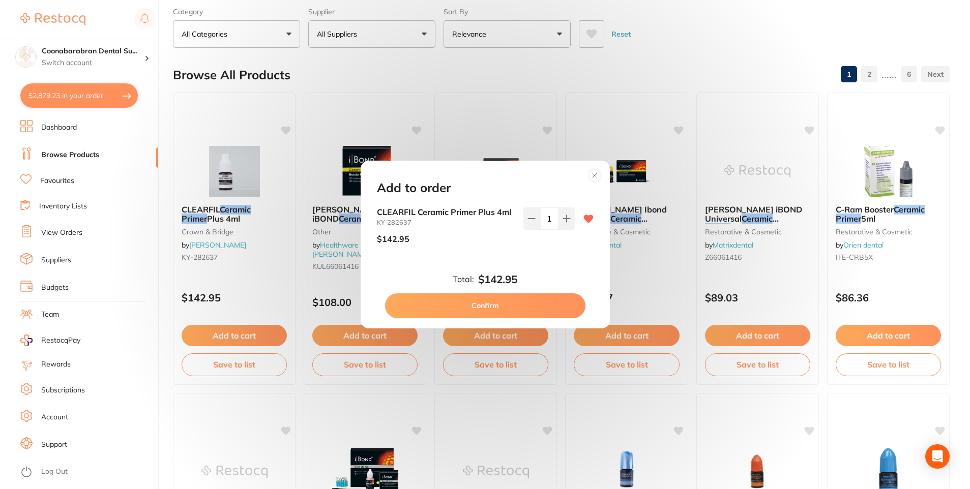
click at [506, 315] on button "Confirm" at bounding box center [485, 306] width 200 height 24
checkbox input "false"
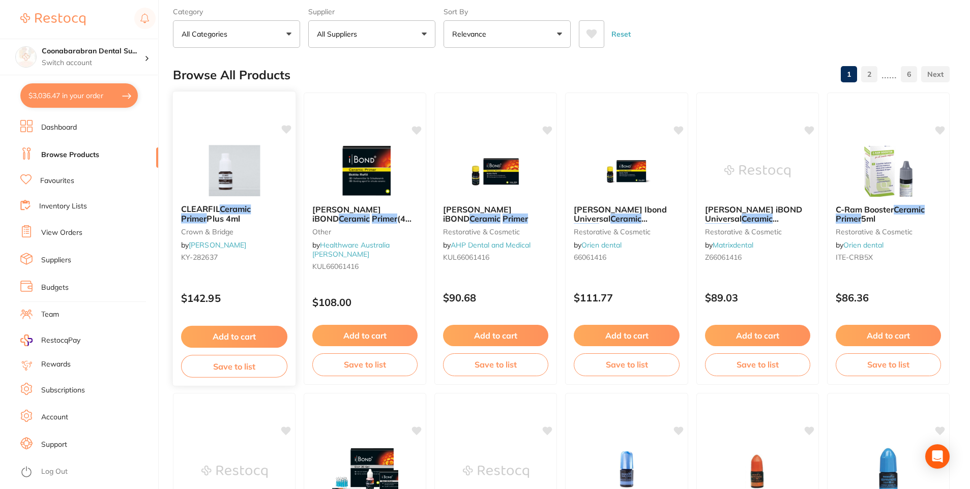
scroll to position [0, 0]
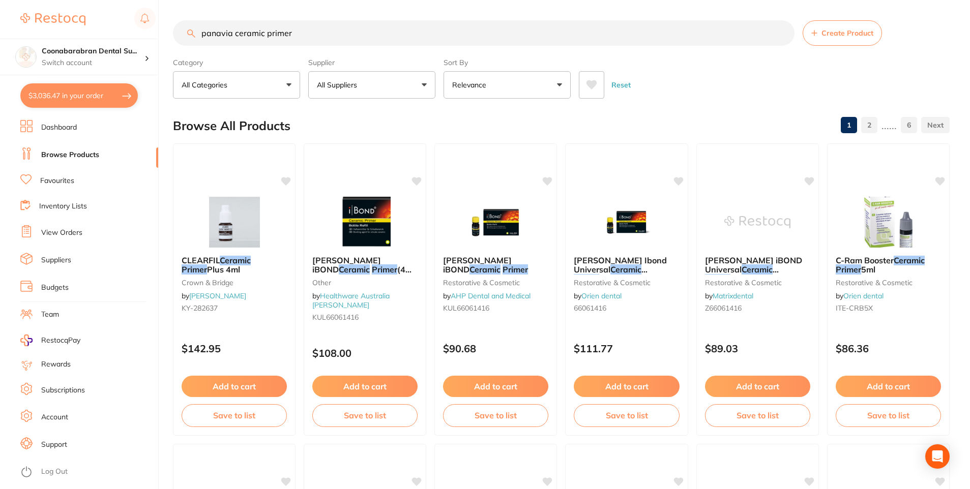
click at [314, 41] on input "panavia ceramic primer" at bounding box center [484, 32] width 622 height 25
drag, startPoint x: 314, startPoint y: 41, endPoint x: 134, endPoint y: 51, distance: 180.4
click at [134, 51] on div "$3,036.47 Coonabarabran Dental Su... Switch account Coonabarabran [MEDICAL_DATA…" at bounding box center [485, 244] width 970 height 489
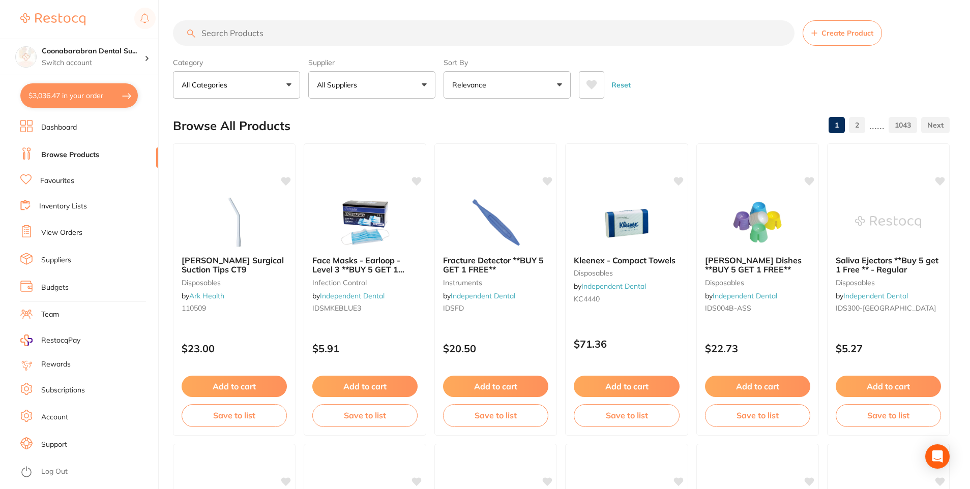
click at [79, 98] on button "$3,036.47 in your order" at bounding box center [79, 95] width 118 height 24
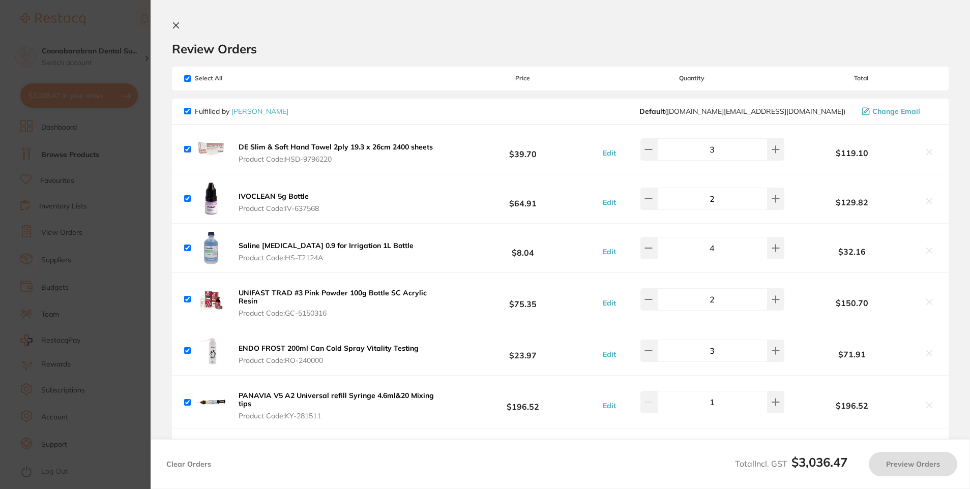
checkbox input "true"
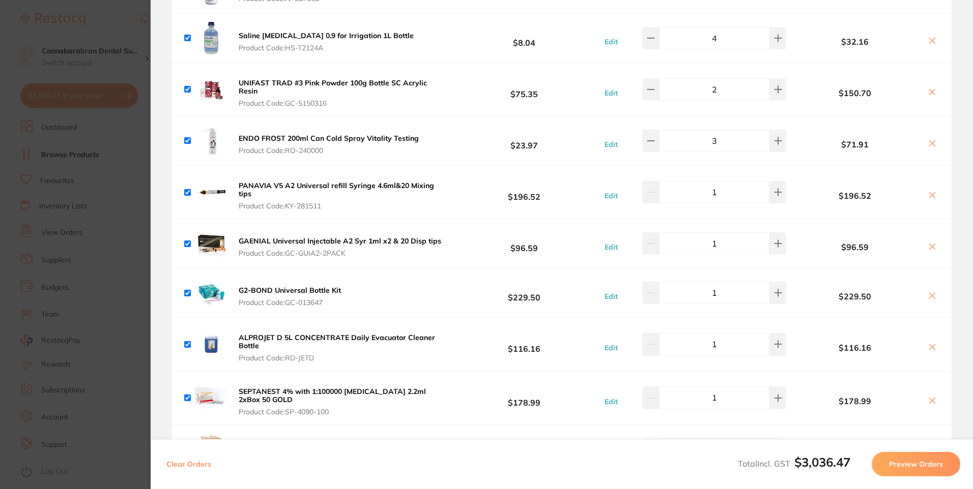
scroll to position [153, 0]
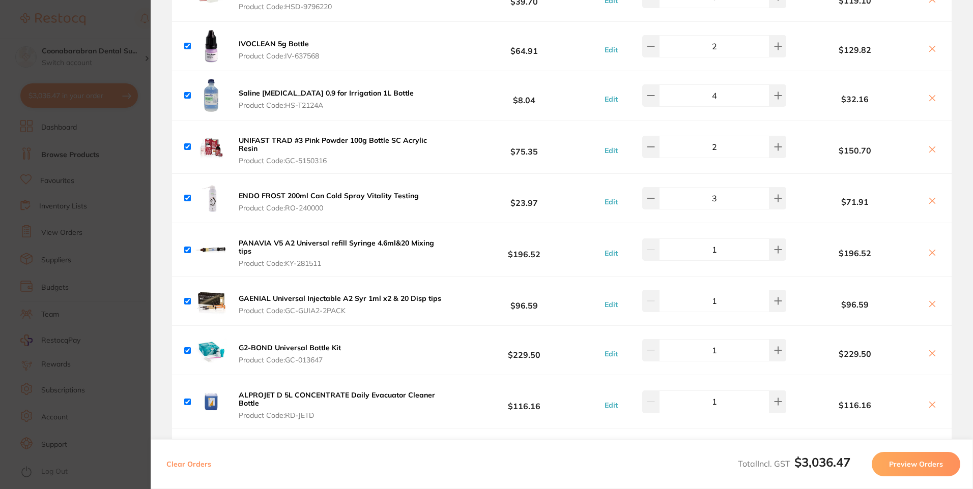
click at [74, 257] on section "Update RRP Set your pre negotiated price for this item. Item Agreed RRP (excl. …" at bounding box center [486, 244] width 973 height 489
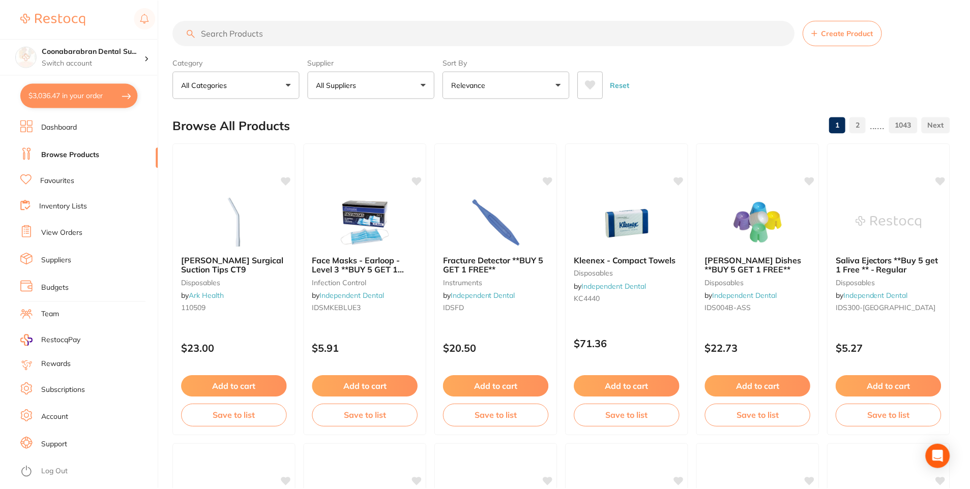
scroll to position [1, 0]
click at [314, 31] on input "search" at bounding box center [484, 32] width 622 height 25
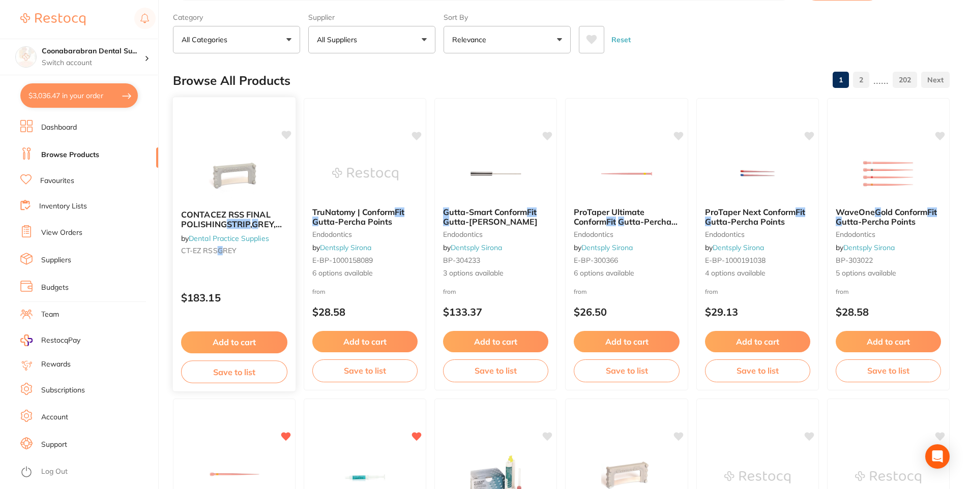
scroll to position [0, 0]
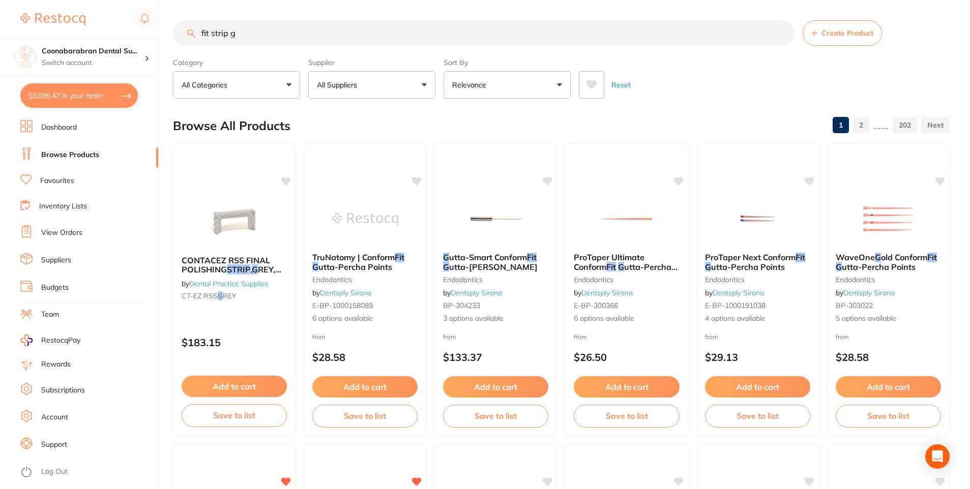
click at [589, 86] on icon at bounding box center [592, 84] width 11 height 9
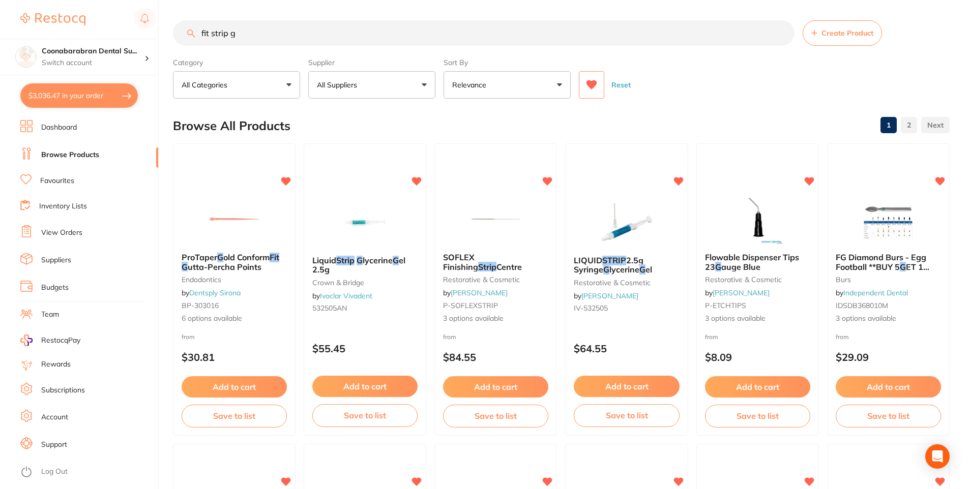
click at [590, 83] on icon at bounding box center [592, 84] width 11 height 9
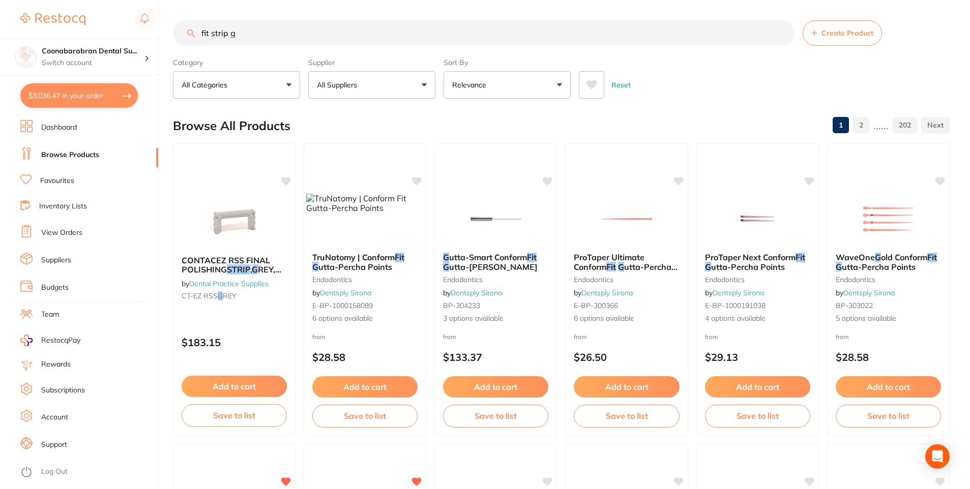
click at [328, 35] on input "fit strip g" at bounding box center [484, 32] width 622 height 25
click at [282, 35] on input "fit strip" at bounding box center [484, 32] width 622 height 25
type input "f"
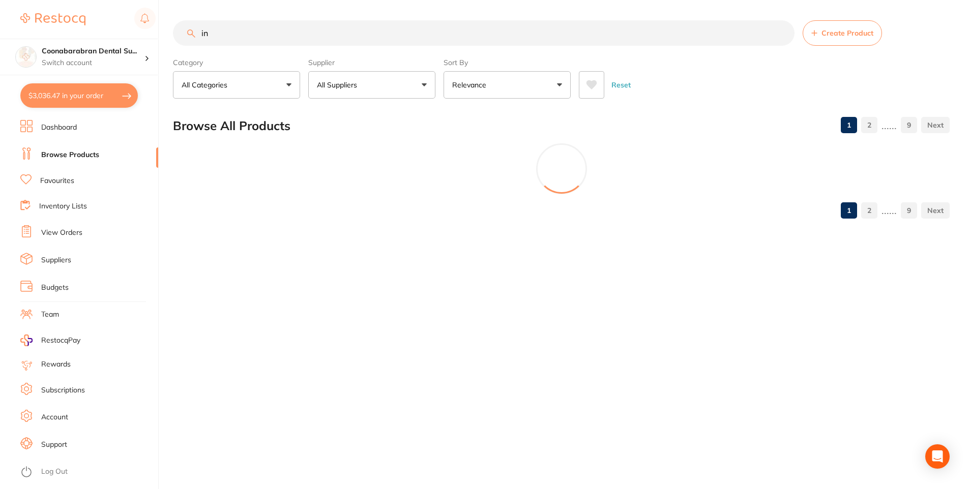
type input "i"
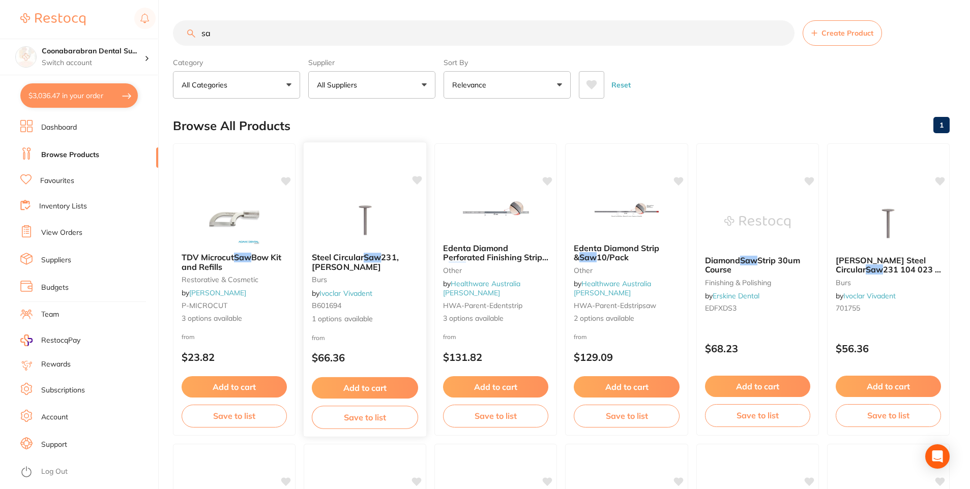
type input "s"
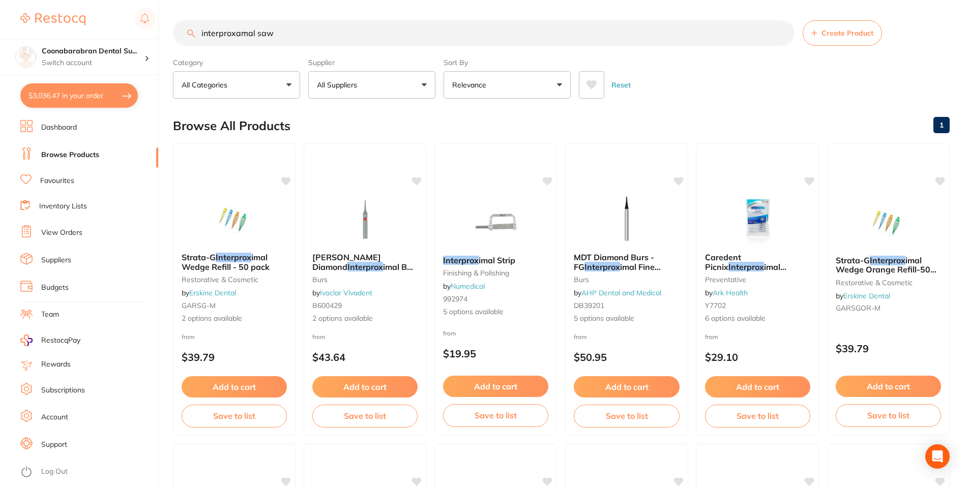
type input "interproxamal saw"
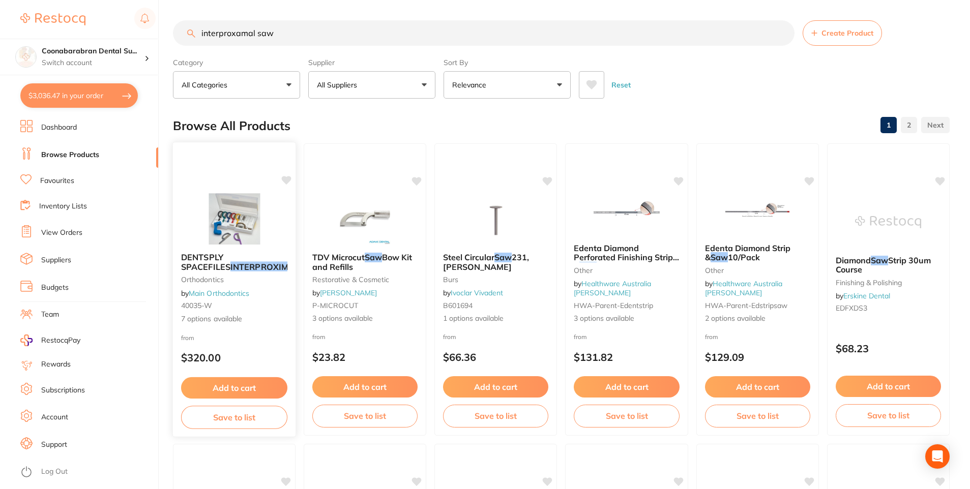
click at [255, 232] on img at bounding box center [234, 218] width 67 height 51
click at [594, 97] on button at bounding box center [591, 84] width 25 height 27
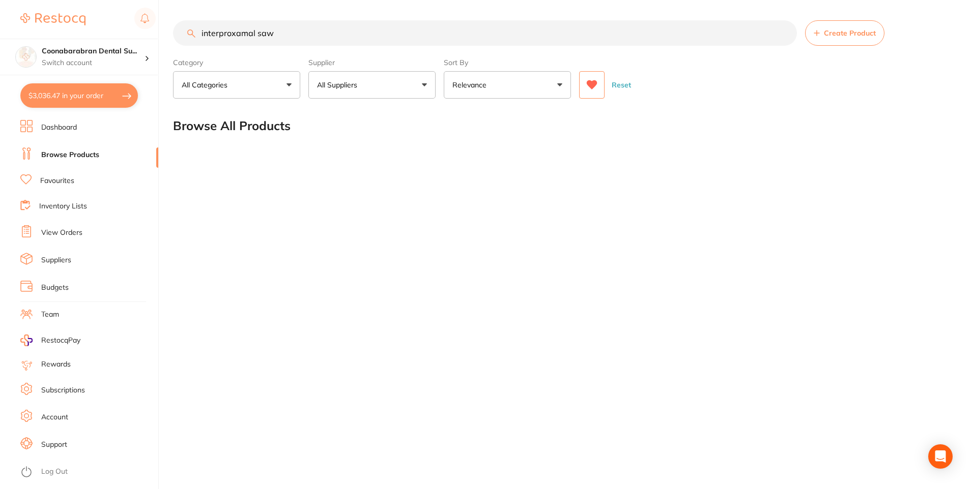
click at [594, 97] on button at bounding box center [591, 84] width 25 height 27
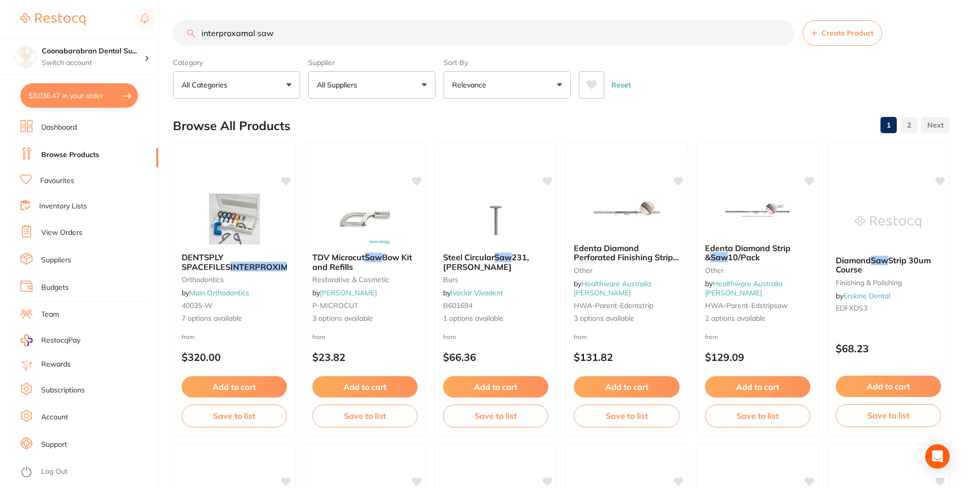
drag, startPoint x: 255, startPoint y: 34, endPoint x: 128, endPoint y: 35, distance: 127.2
click at [128, 35] on div "$3,036.47 Coonabarabran Dental Su... Switch account Coonabarabran Dental Surger…" at bounding box center [485, 244] width 970 height 489
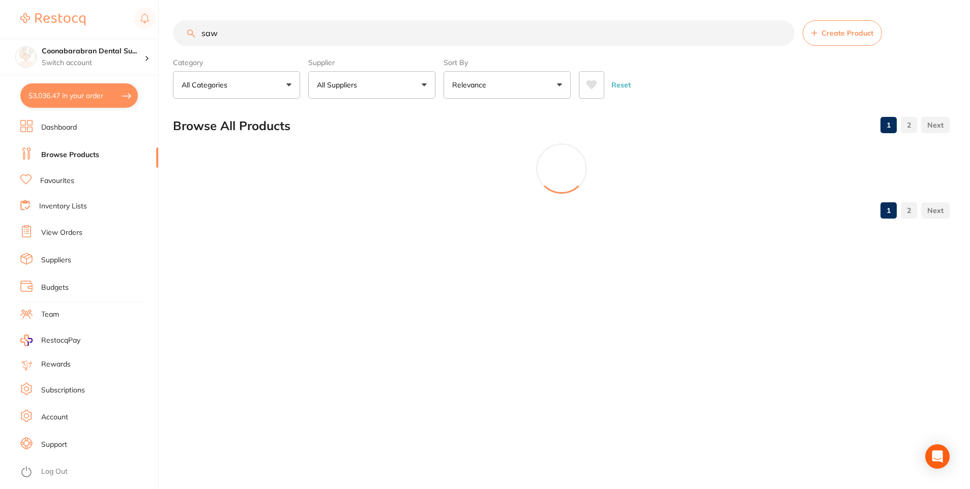
click at [587, 86] on icon at bounding box center [591, 85] width 11 height 10
click at [589, 94] on button at bounding box center [591, 84] width 25 height 27
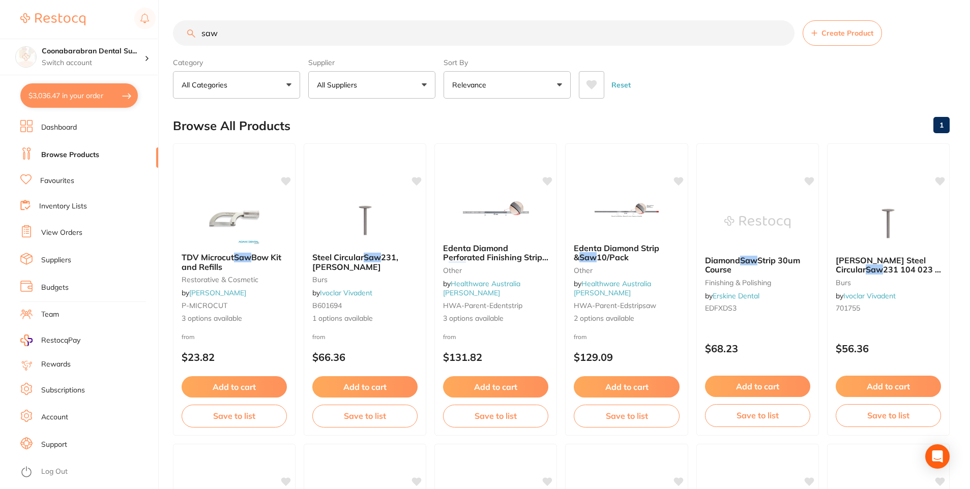
click at [331, 32] on input "saw" at bounding box center [484, 32] width 622 height 25
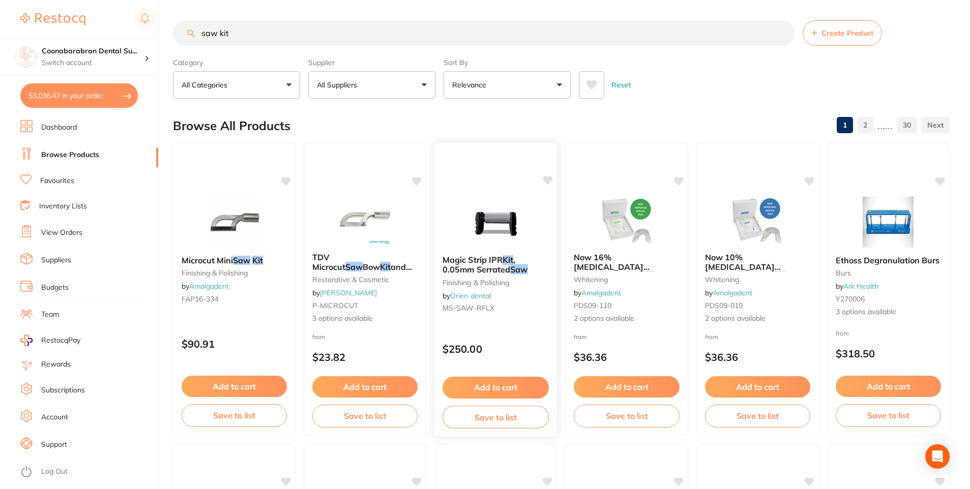
type input "saw kit"
click at [502, 218] on img at bounding box center [495, 221] width 67 height 51
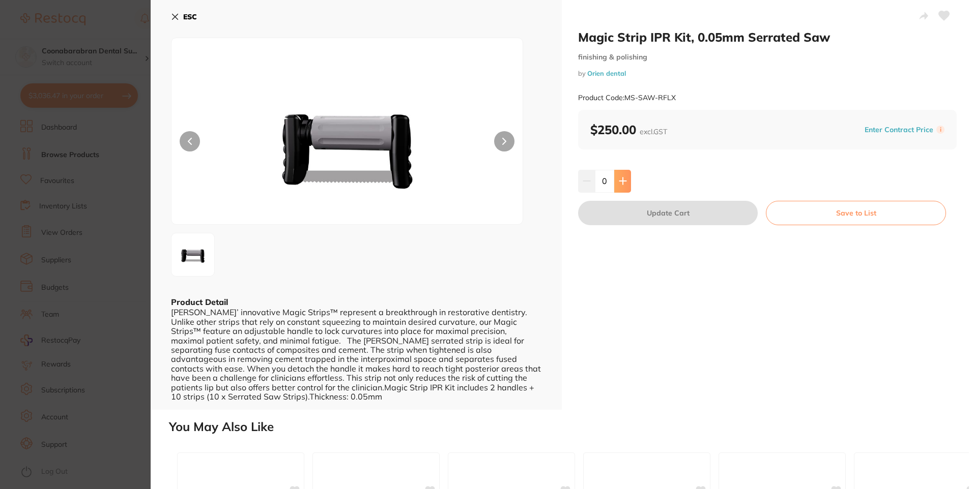
click at [623, 179] on icon at bounding box center [623, 181] width 8 height 8
type input "1"
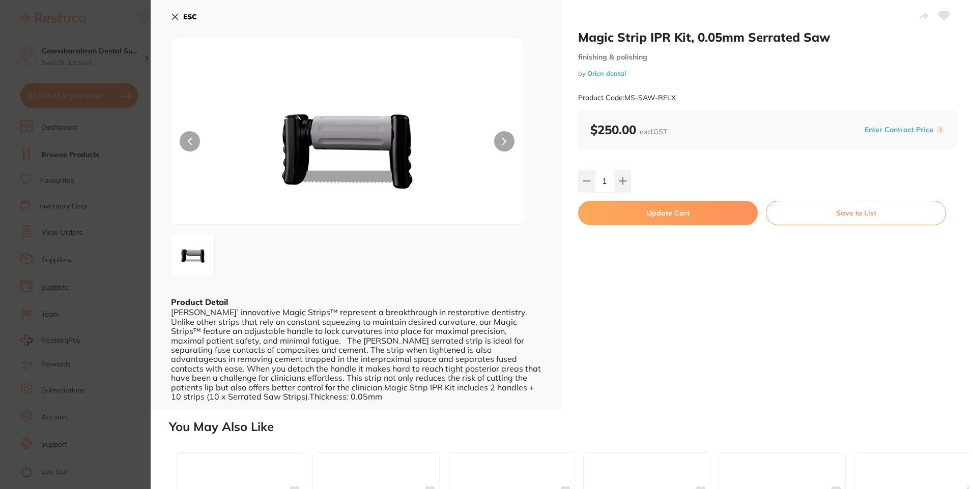
click at [640, 218] on button "Update Cart" at bounding box center [668, 213] width 180 height 24
checkbox input "false"
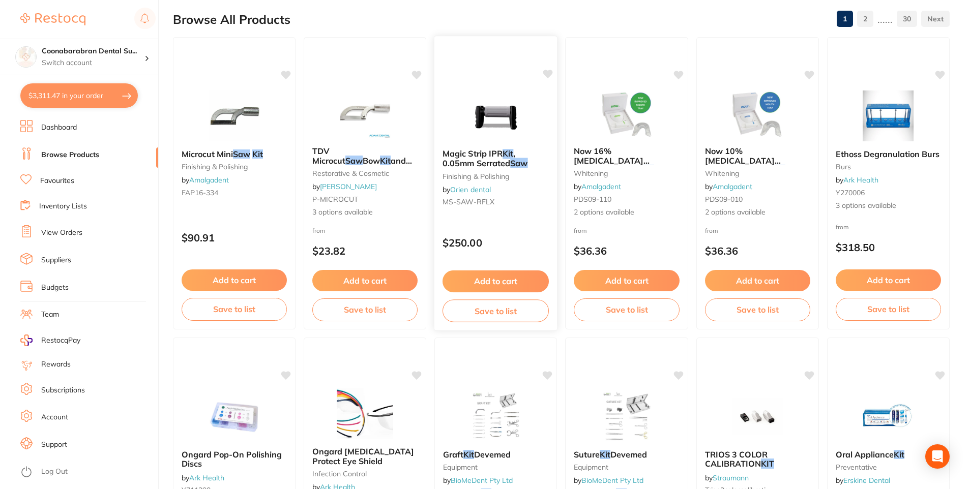
scroll to position [102, 0]
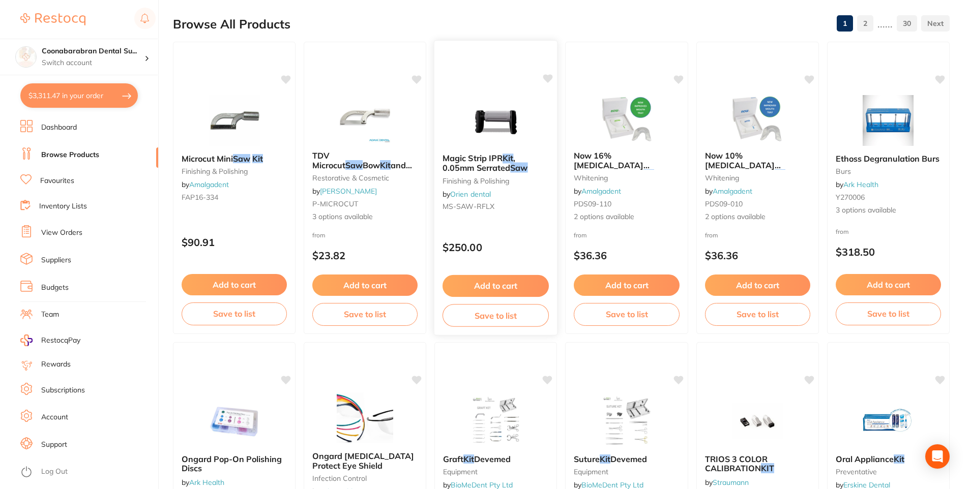
click at [549, 77] on icon at bounding box center [548, 78] width 10 height 9
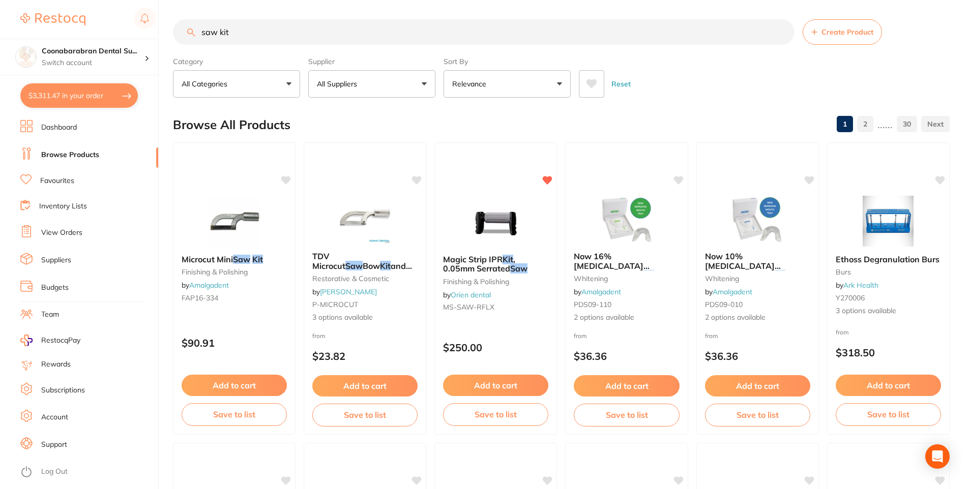
scroll to position [0, 0]
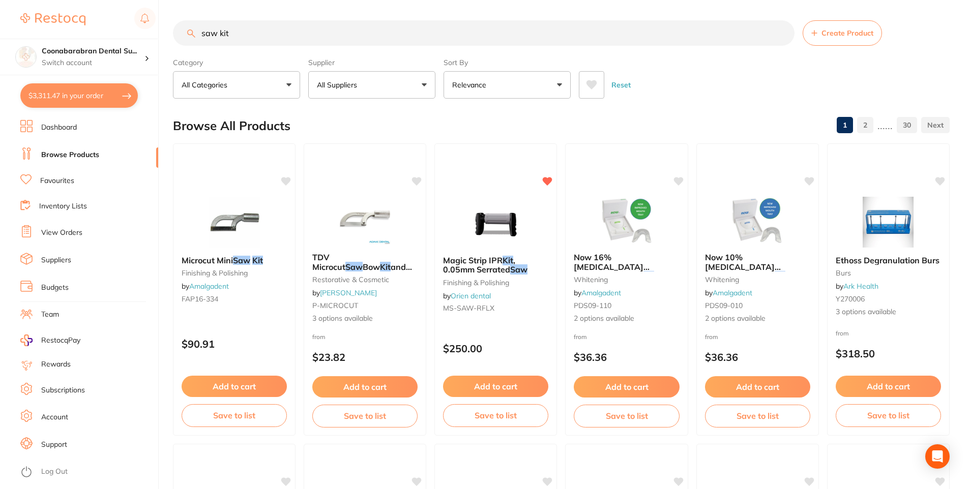
drag, startPoint x: 231, startPoint y: 34, endPoint x: 200, endPoint y: 36, distance: 30.6
click at [200, 36] on input "saw kit" at bounding box center [484, 32] width 622 height 25
